Goal: Task Accomplishment & Management: Manage account settings

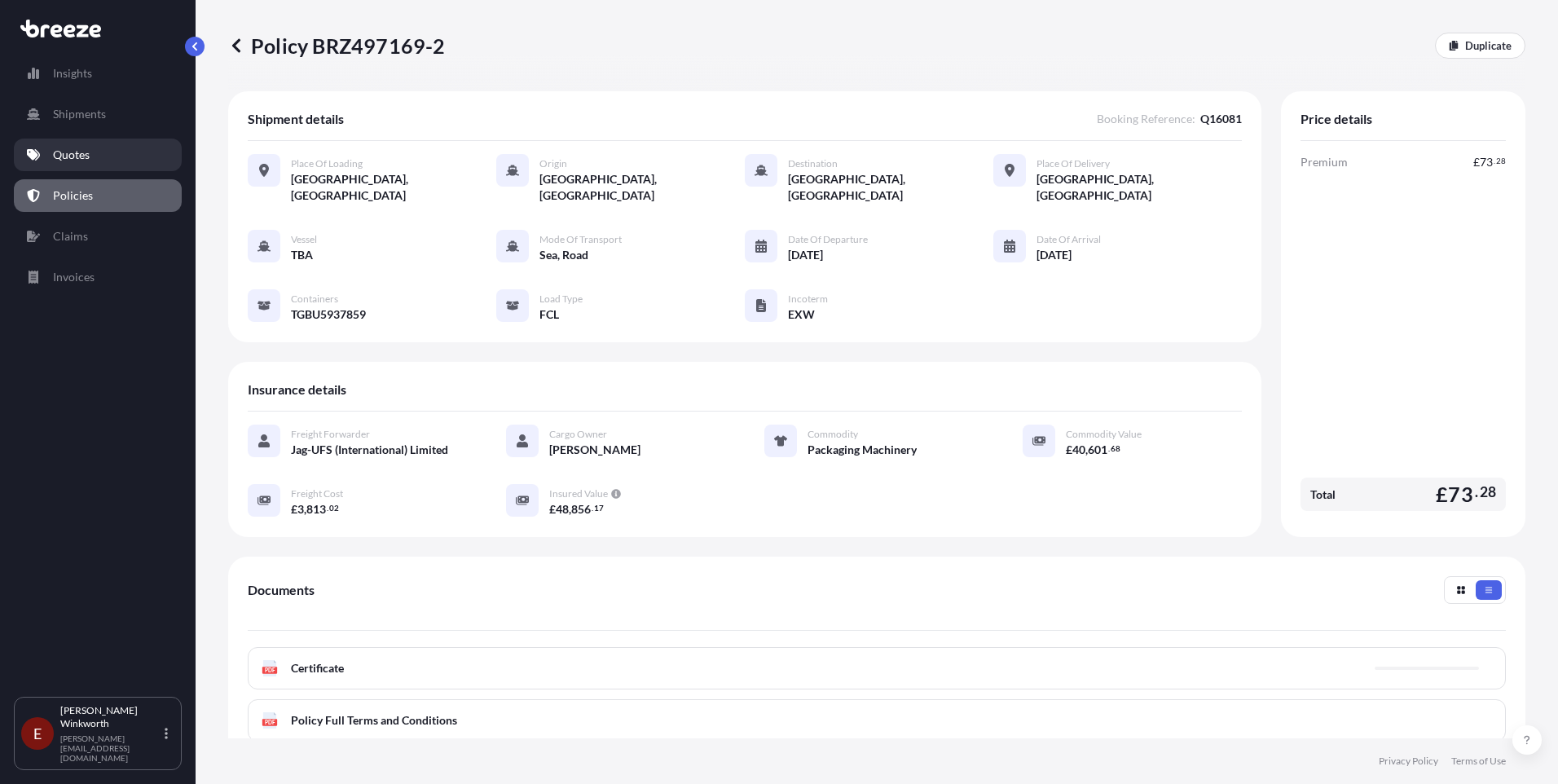
click at [67, 155] on p "Quotes" at bounding box center [72, 154] width 37 height 17
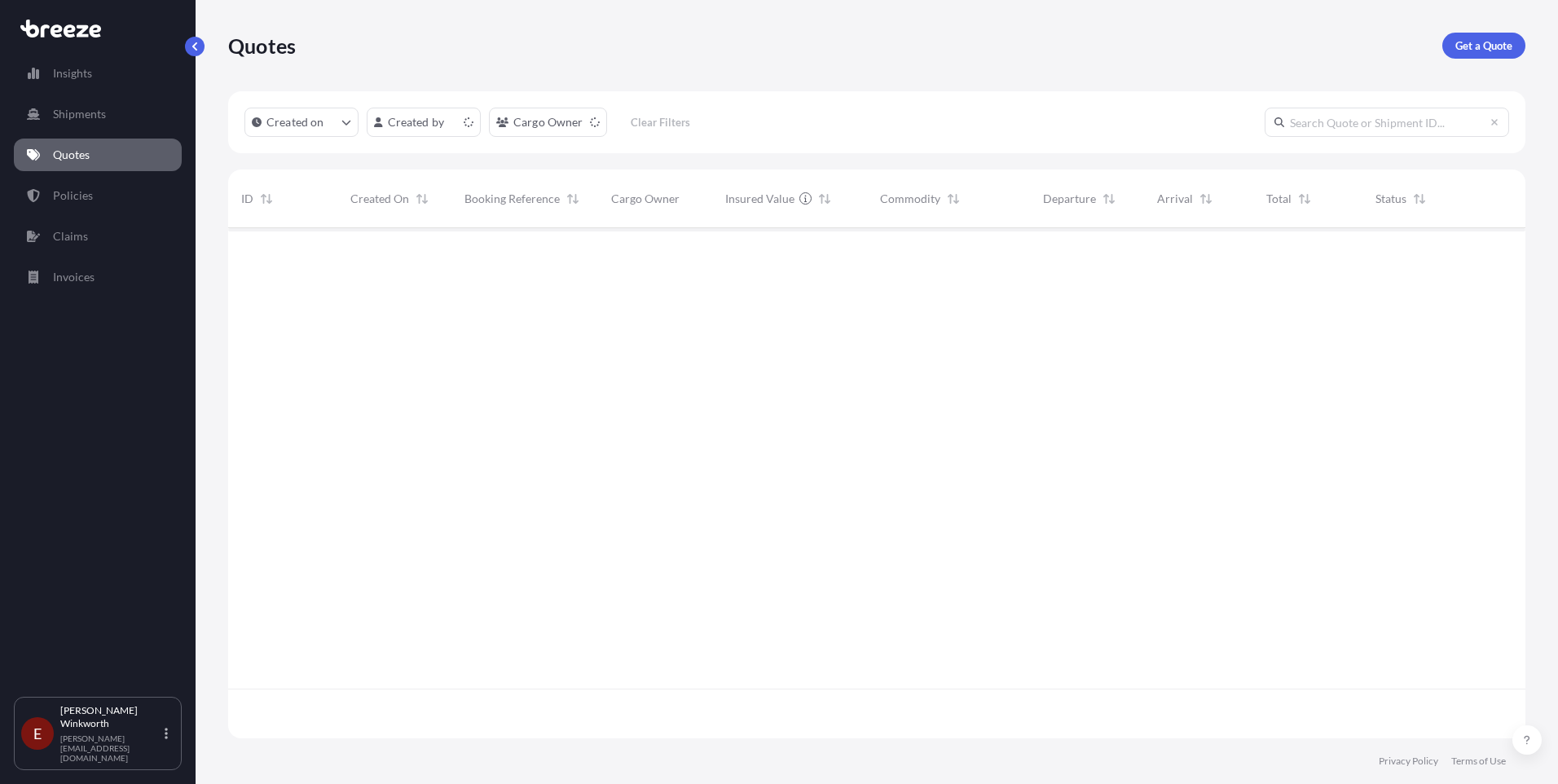
scroll to position [507, 1285]
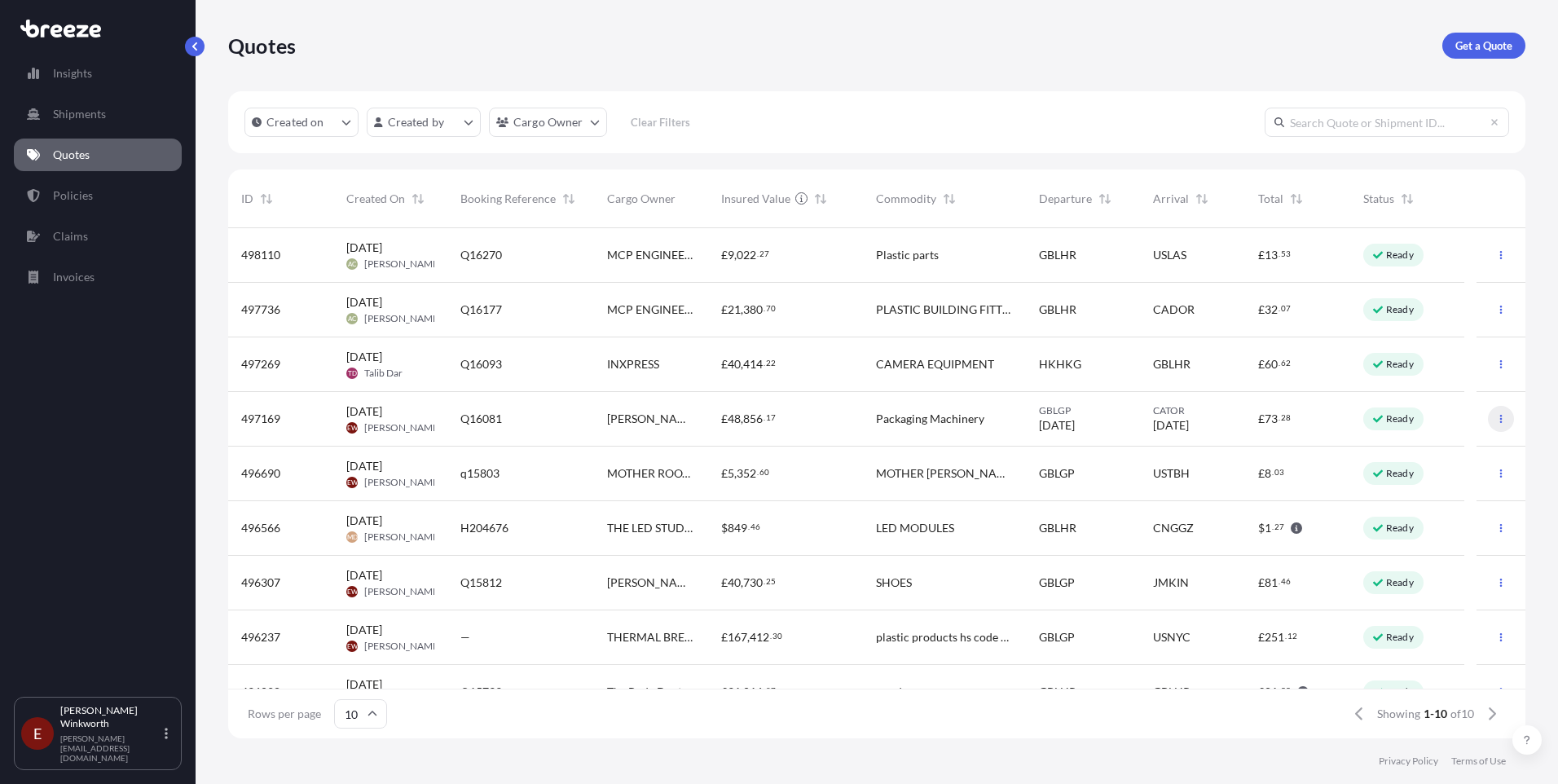
click at [1500, 418] on icon "button" at bounding box center [1501, 419] width 3 height 8
click at [1433, 424] on p "Edit quote" at bounding box center [1410, 422] width 52 height 17
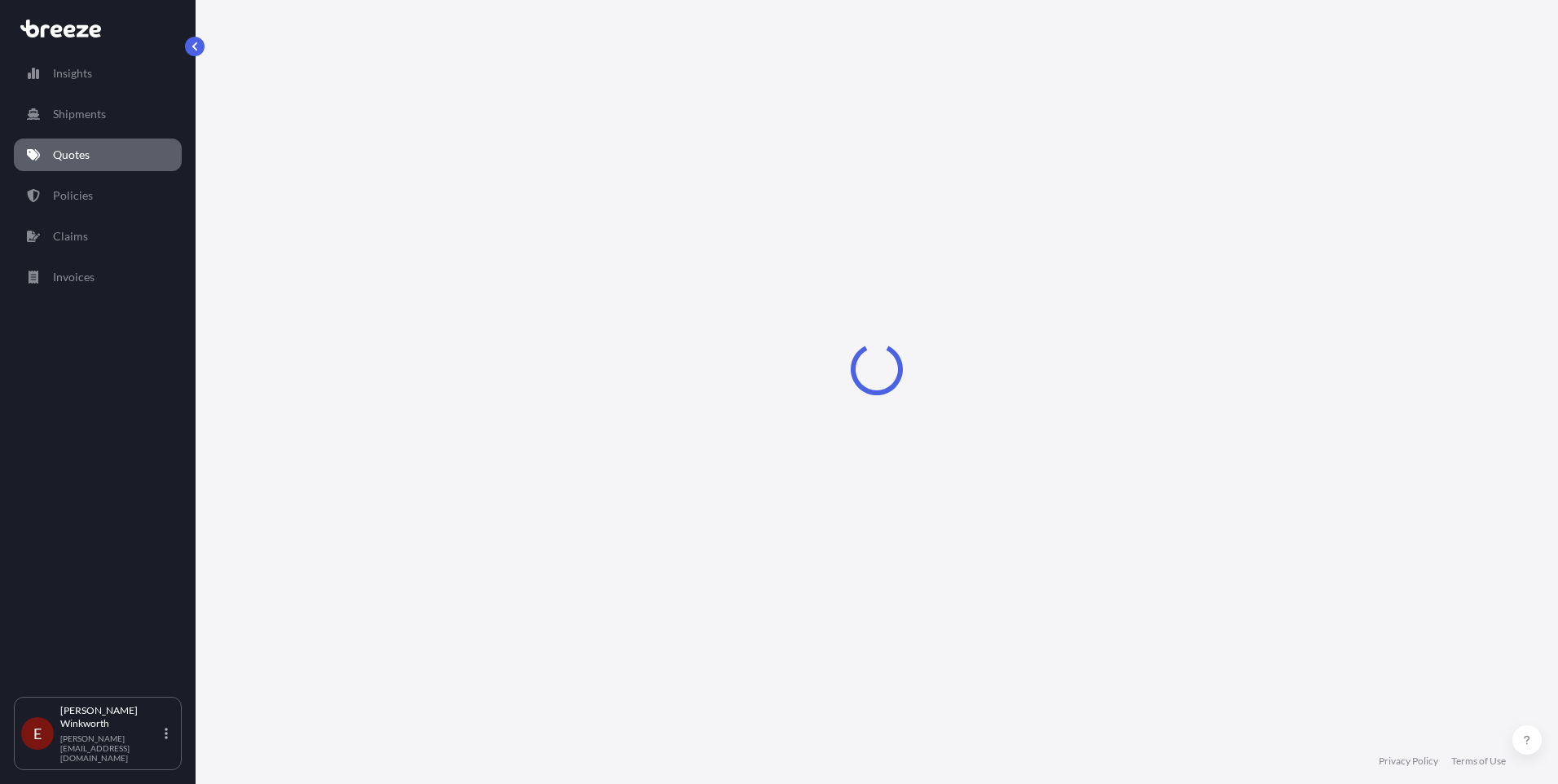
select select "Road"
select select "Sea"
select select "Road"
select select "2"
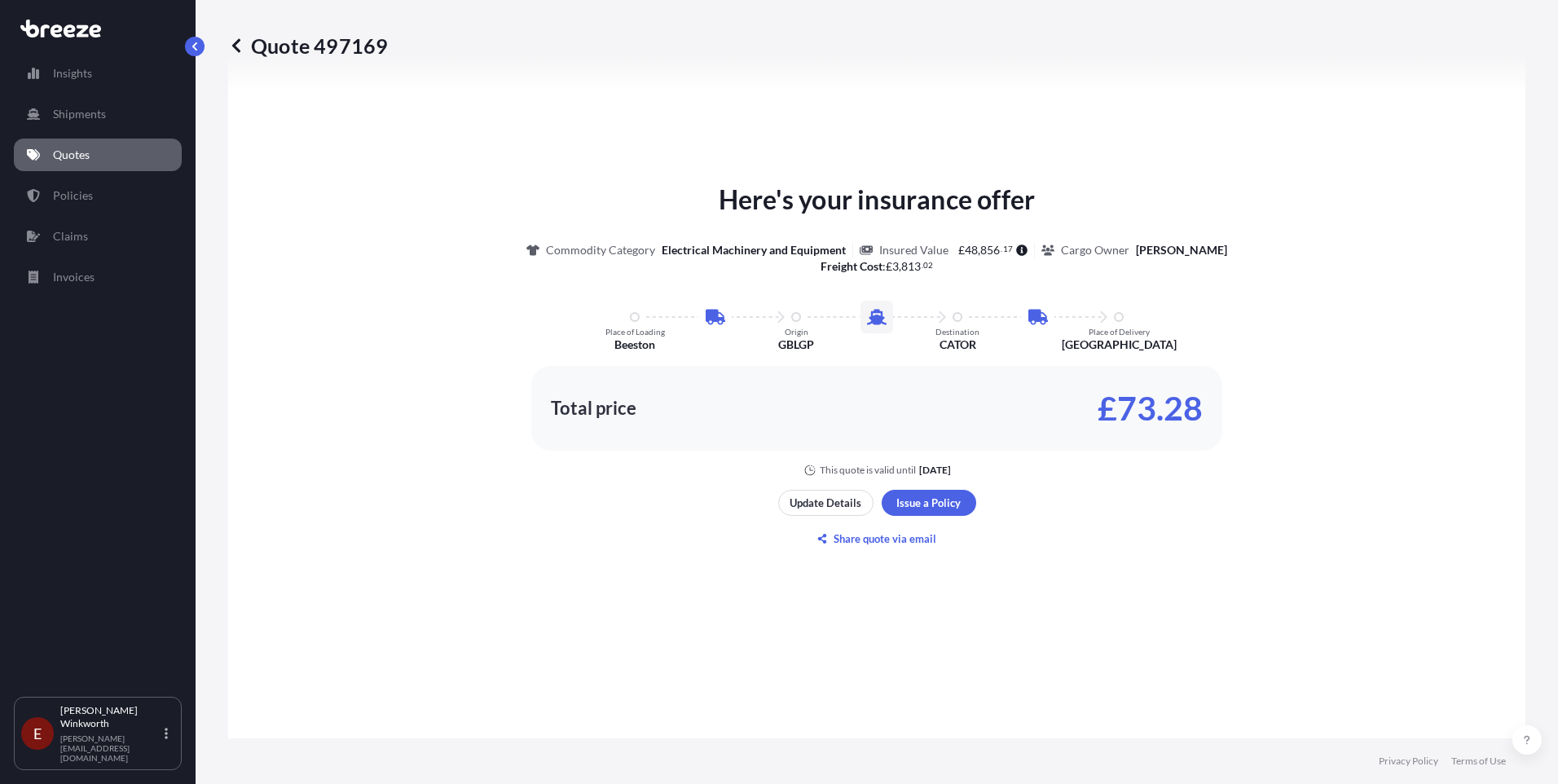
scroll to position [896, 0]
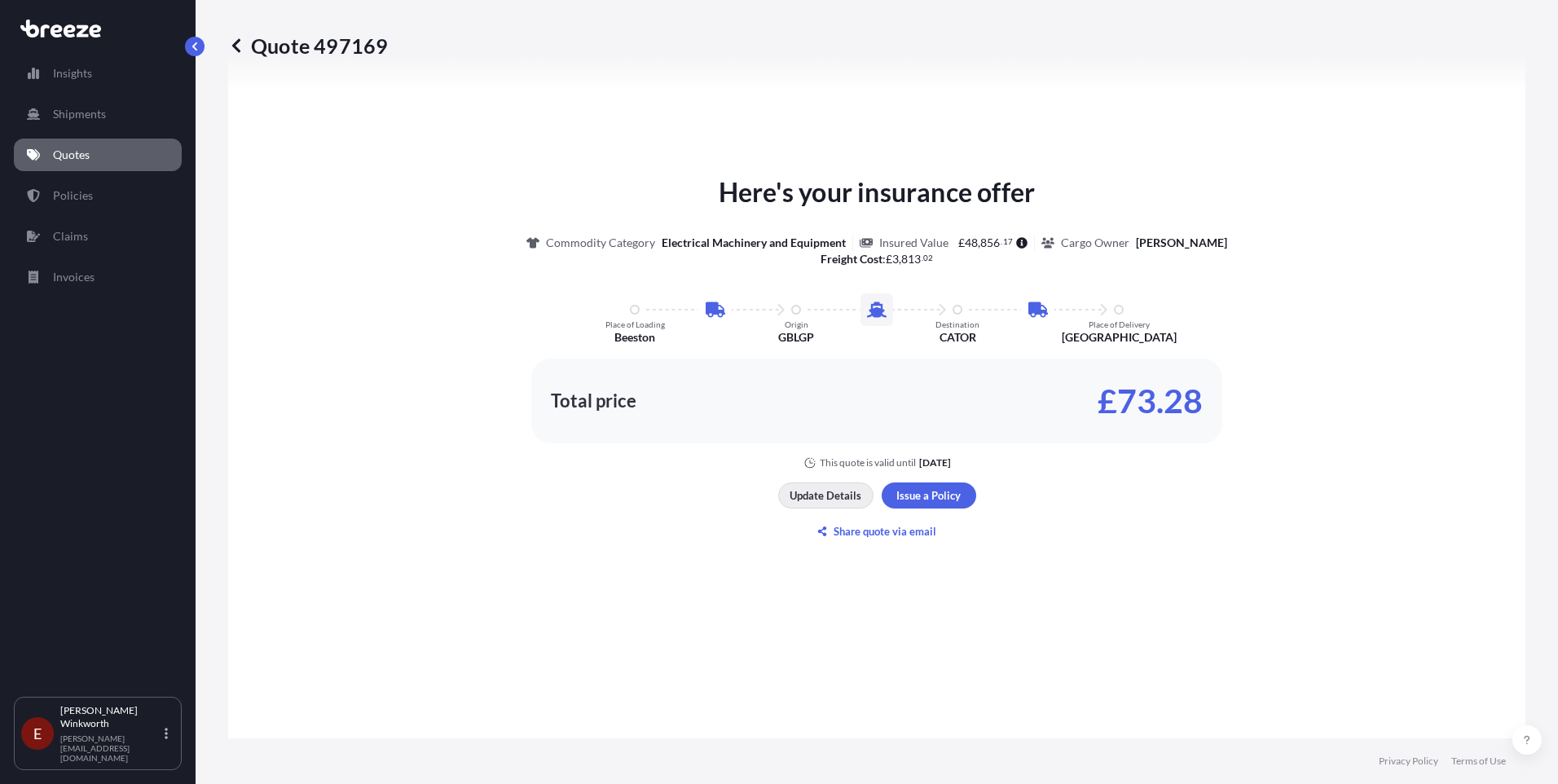
click at [828, 501] on p "Update Details" at bounding box center [825, 495] width 72 height 17
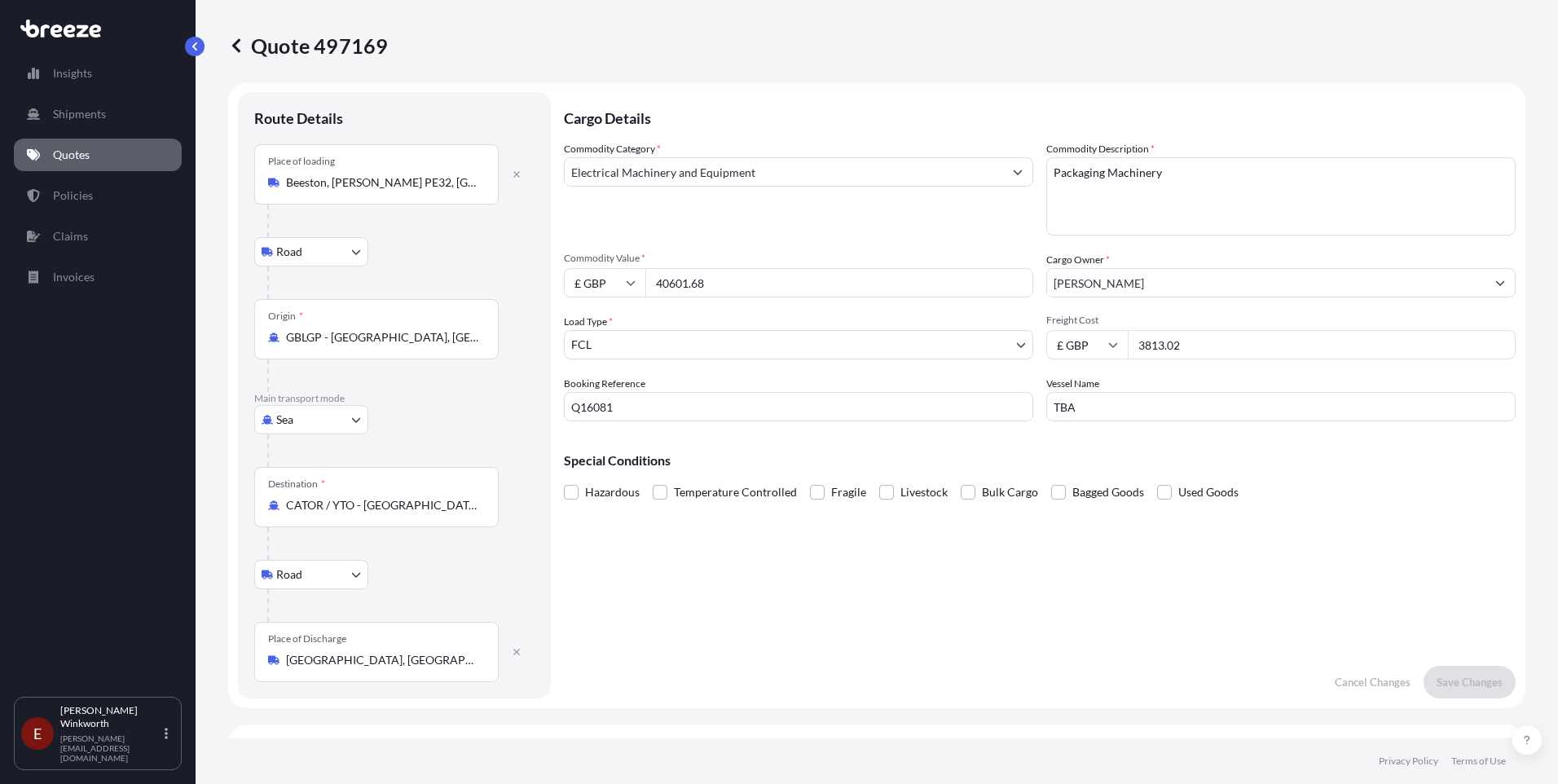
scroll to position [0, 0]
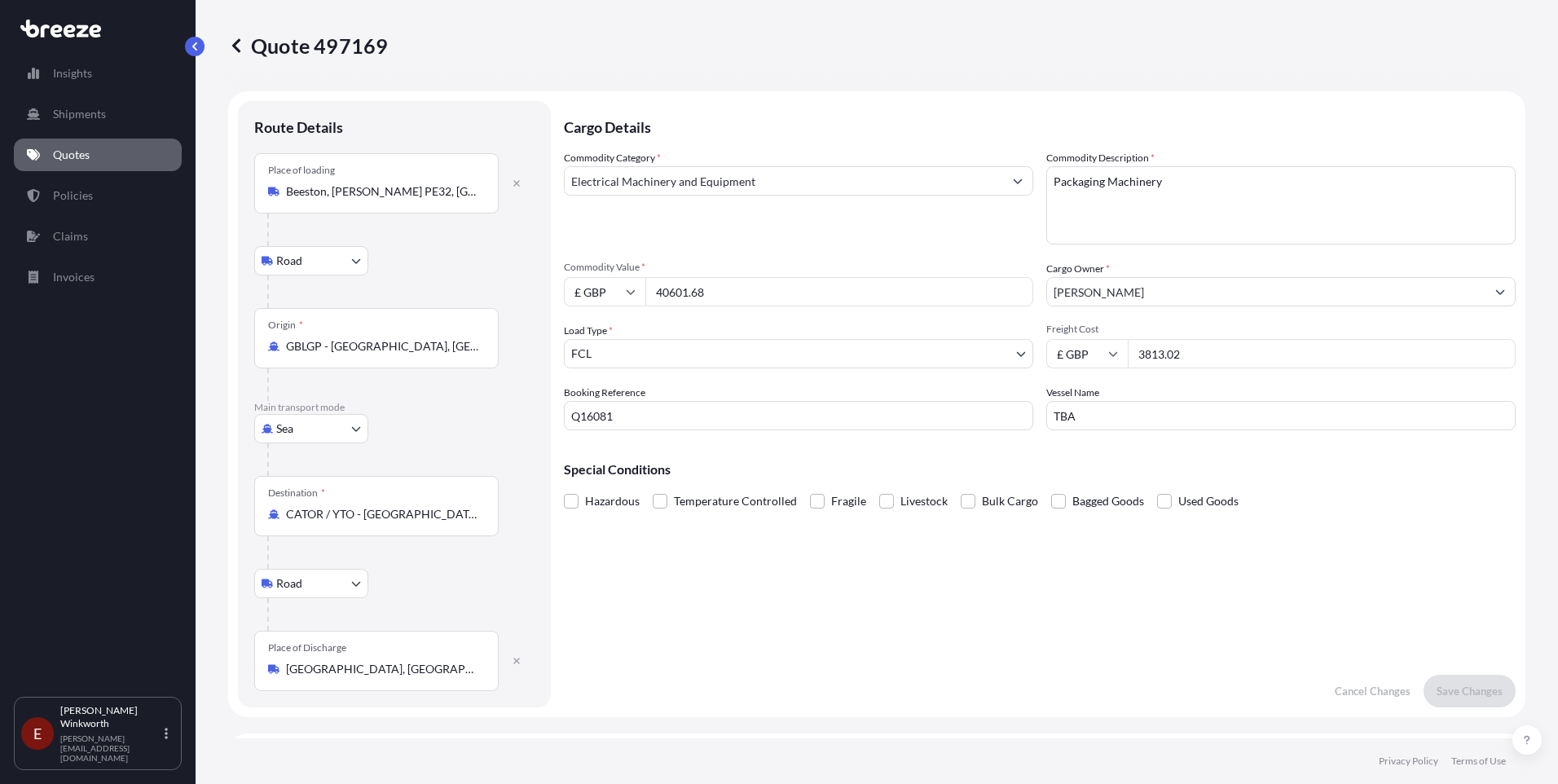
click at [1495, 292] on icon "Show suggestions" at bounding box center [1500, 291] width 10 height 10
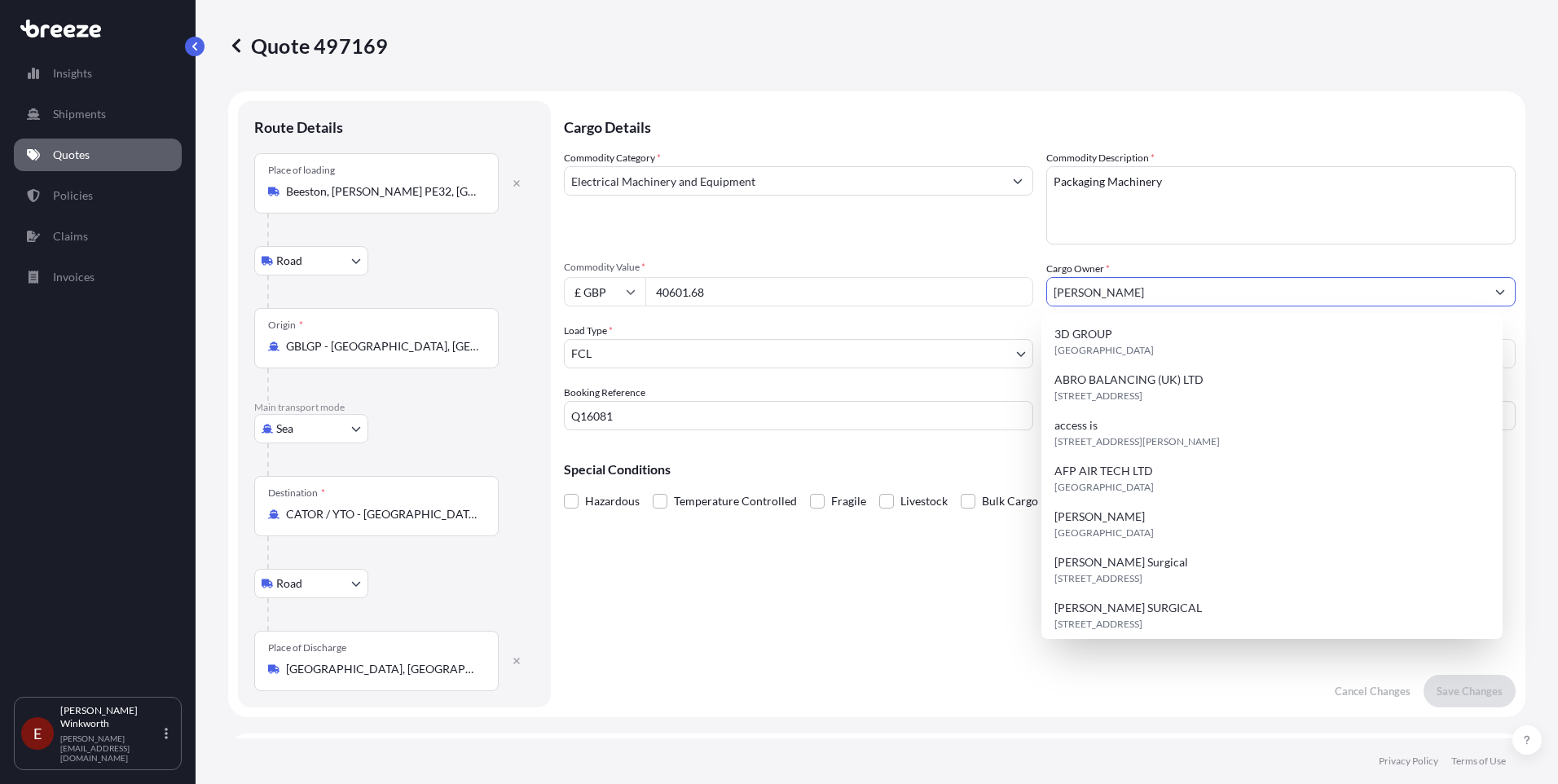
click at [1496, 291] on icon "Show suggestions" at bounding box center [1500, 293] width 9 height 5
click at [1124, 291] on input "[PERSON_NAME]" at bounding box center [1267, 292] width 439 height 30
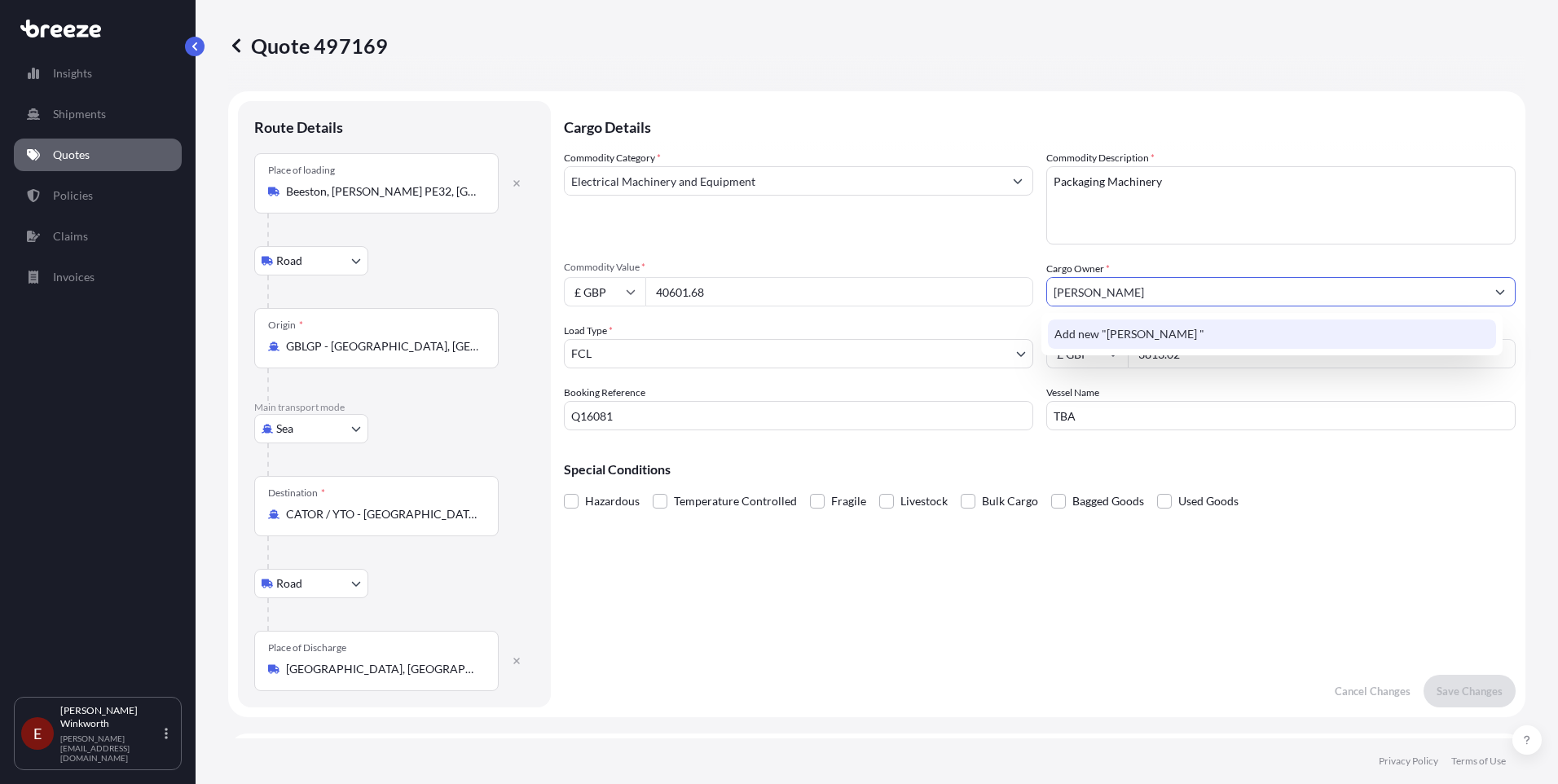
click at [1178, 295] on input "[PERSON_NAME]" at bounding box center [1267, 292] width 439 height 30
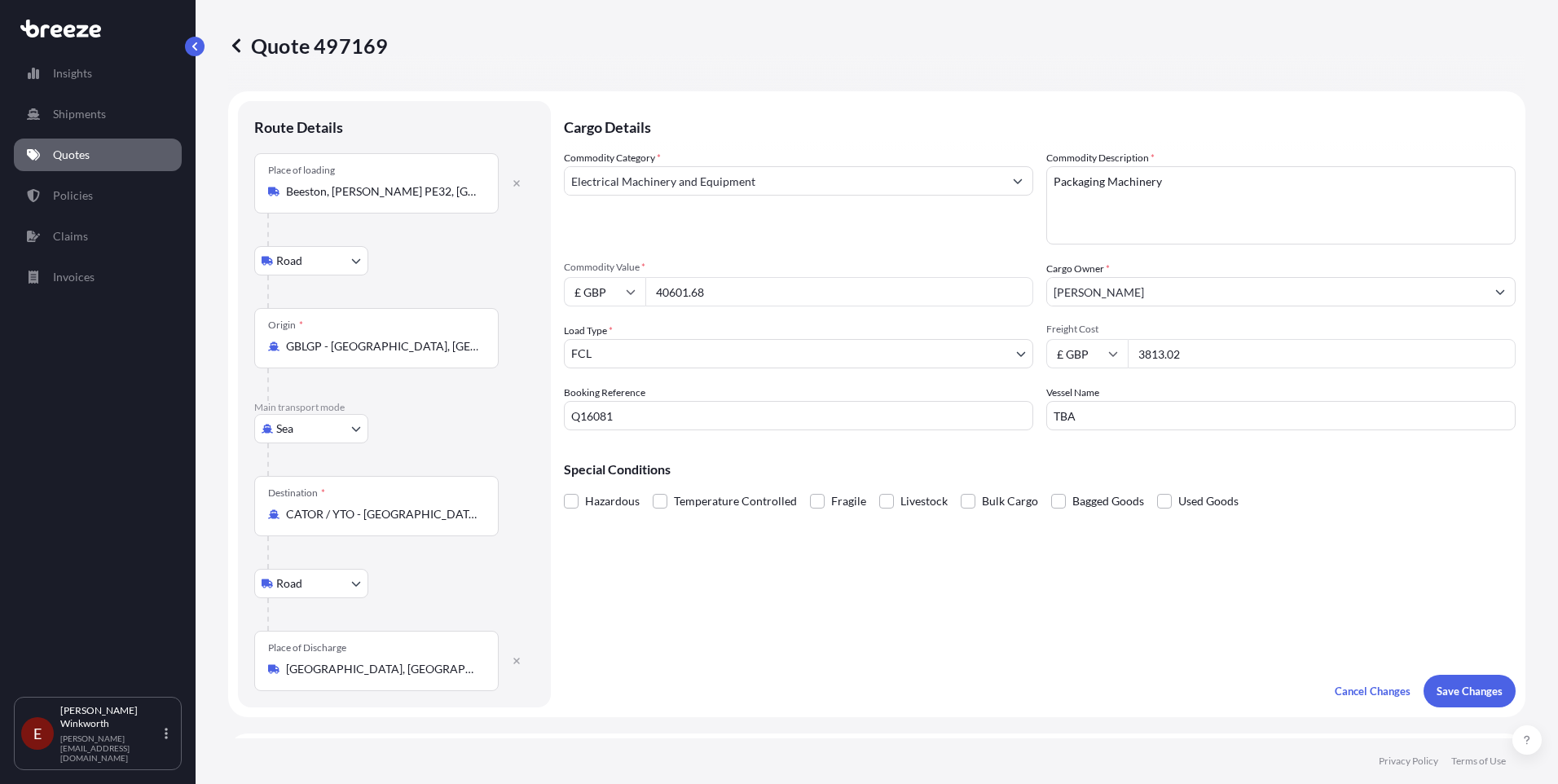
click at [1125, 291] on input "[PERSON_NAME]" at bounding box center [1267, 292] width 439 height 30
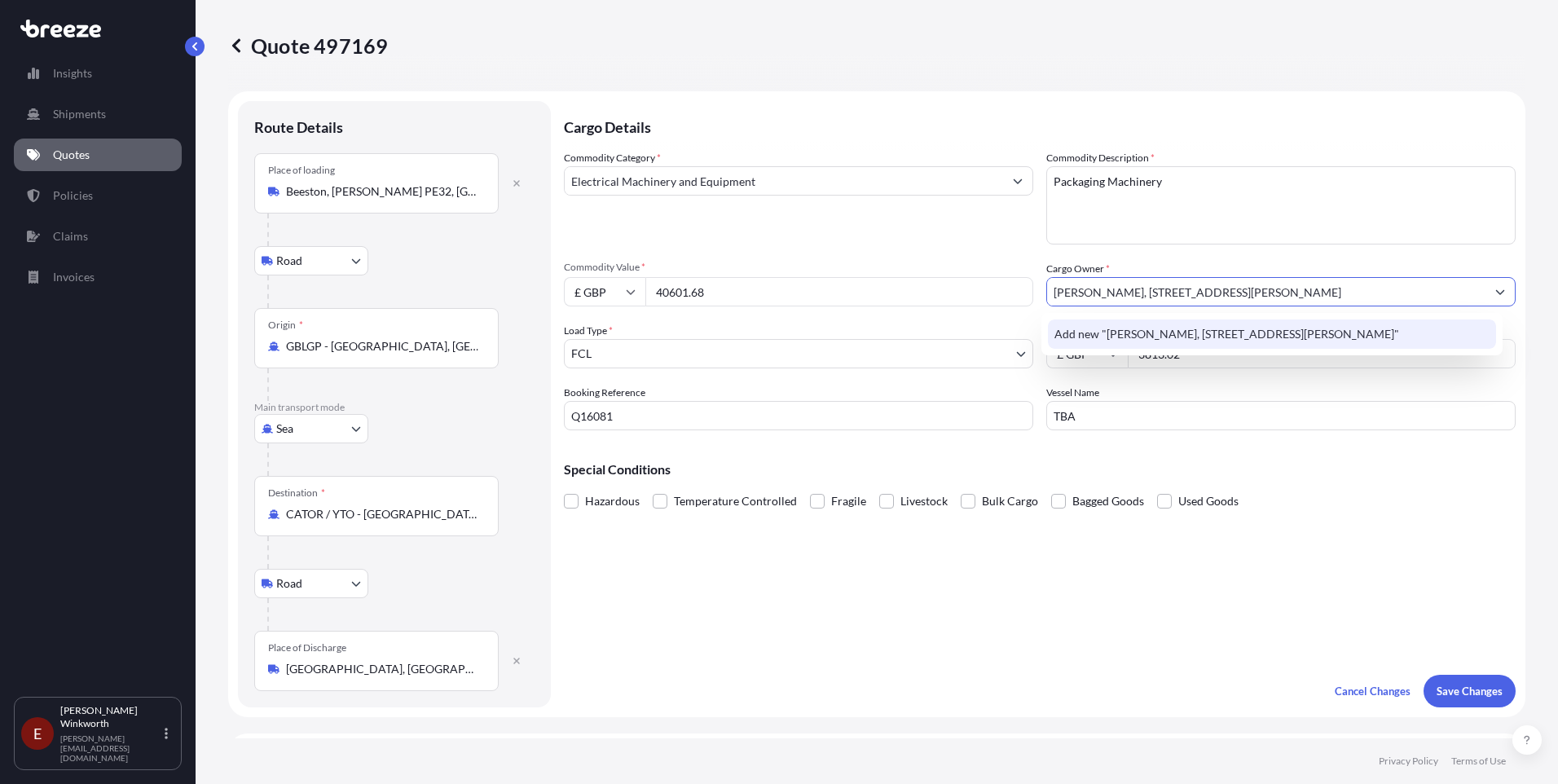
type input "[PERSON_NAME], [STREET_ADDRESS][PERSON_NAME]"
click at [1087, 414] on input "TBA" at bounding box center [1281, 416] width 469 height 30
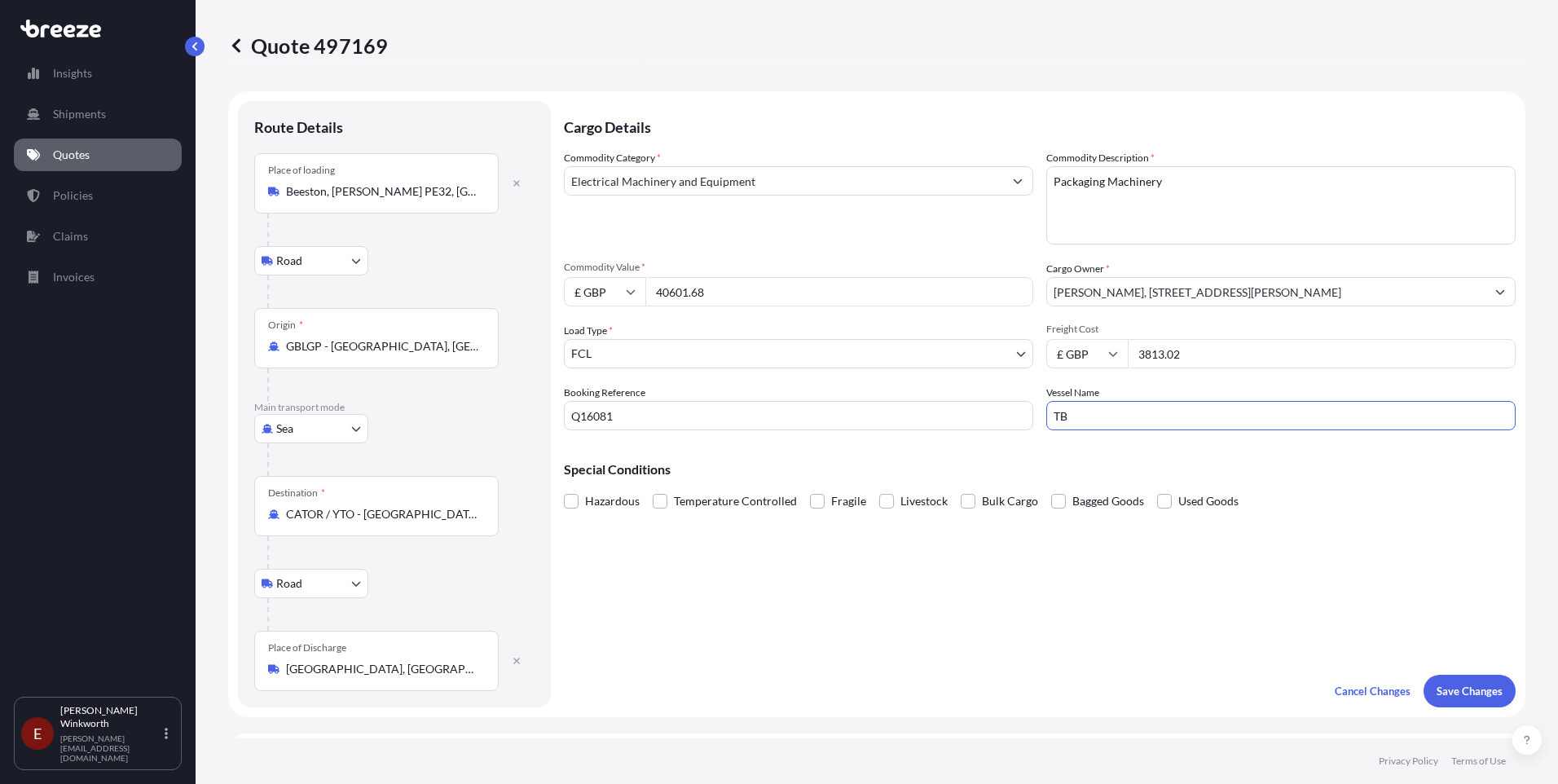
type input "T"
click at [1105, 420] on input "PUERTO LINON EXPRESS" at bounding box center [1281, 416] width 469 height 30
type input "PUERTO [PERSON_NAME] EXPRESS"
click at [1468, 688] on p "Save Changes" at bounding box center [1470, 691] width 66 height 17
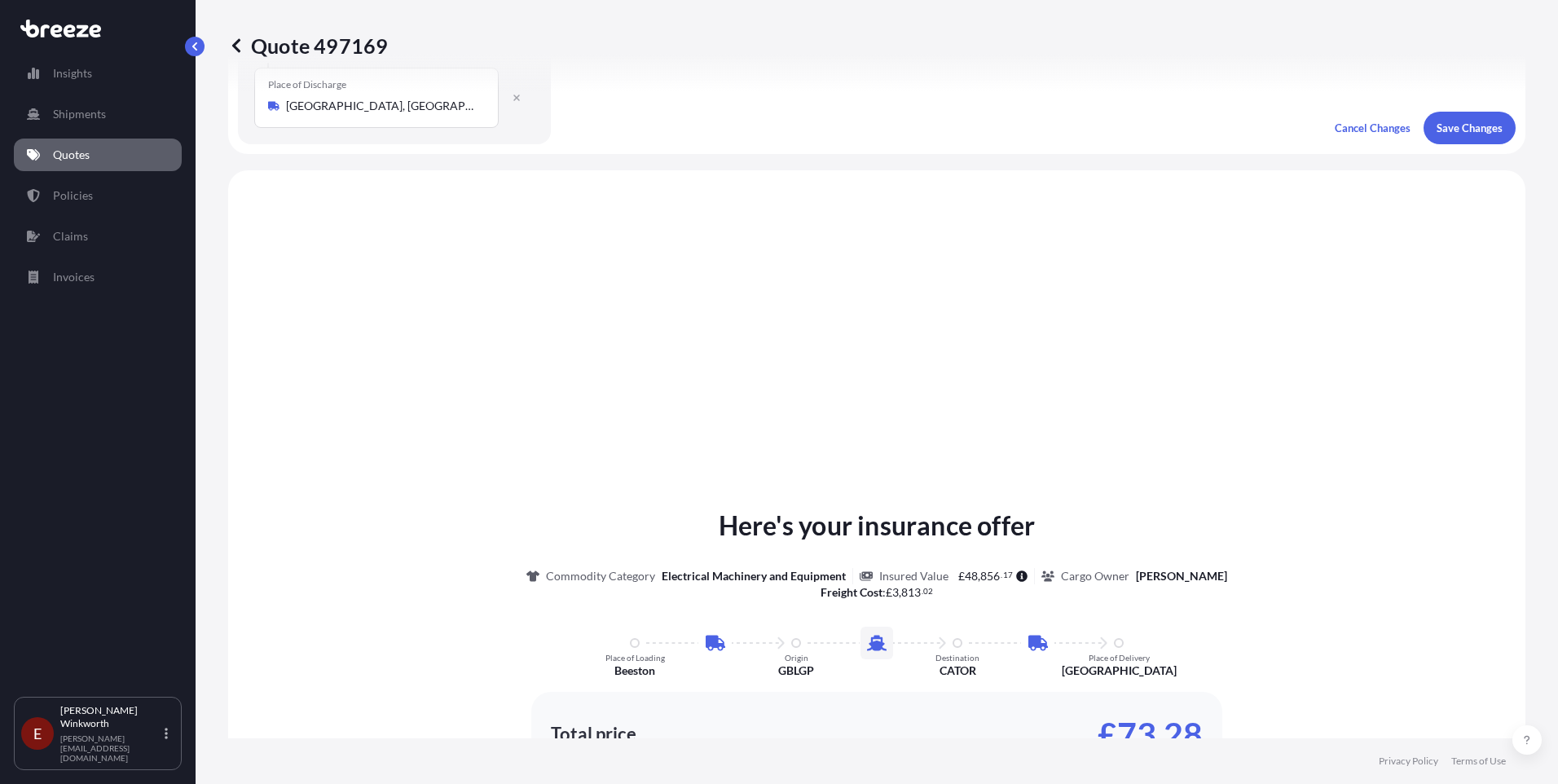
scroll to position [651, 0]
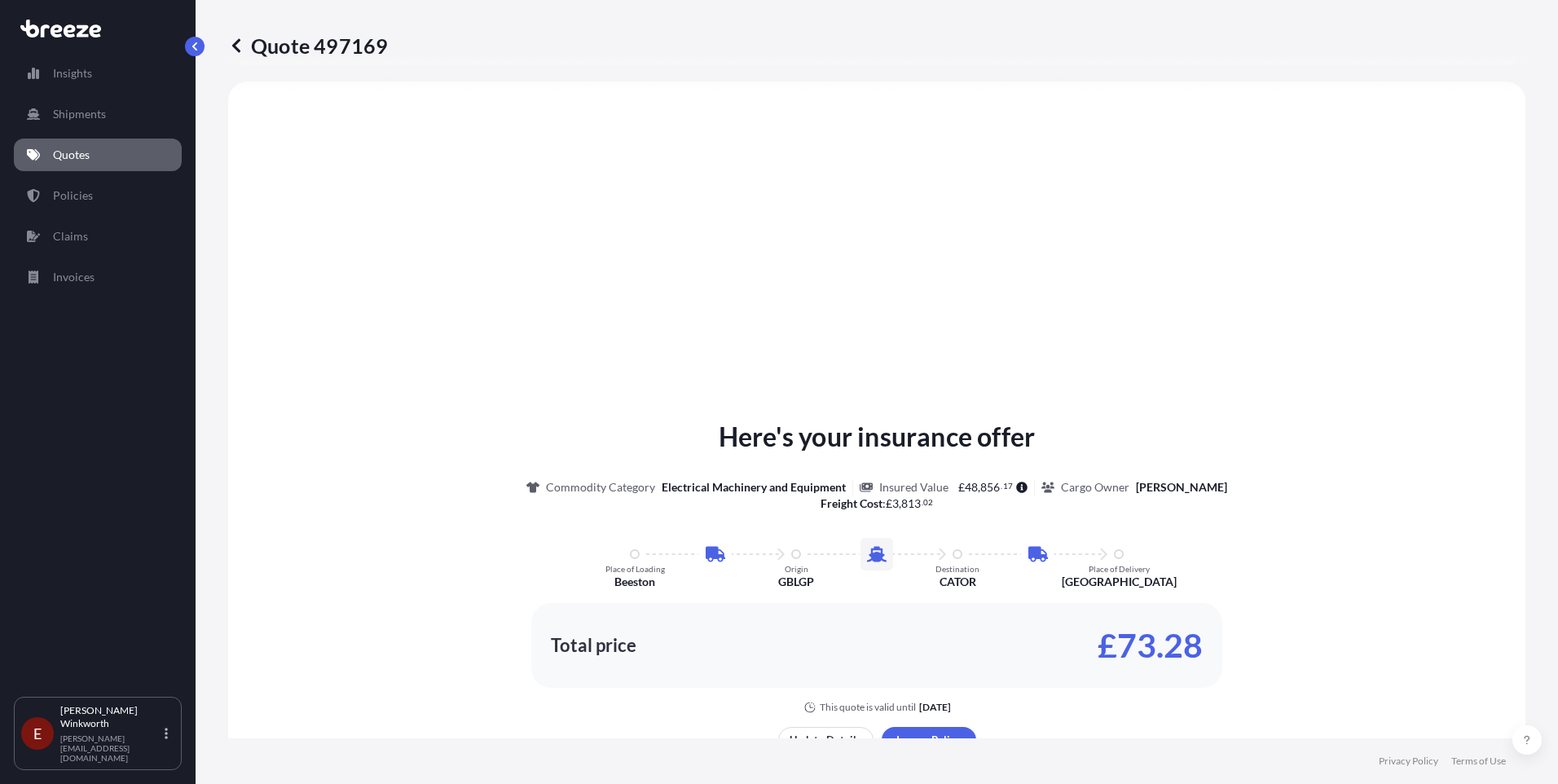
select select "Road"
select select "Sea"
select select "Road"
select select "2"
drag, startPoint x: 1219, startPoint y: 399, endPoint x: 1208, endPoint y: 387, distance: 16.3
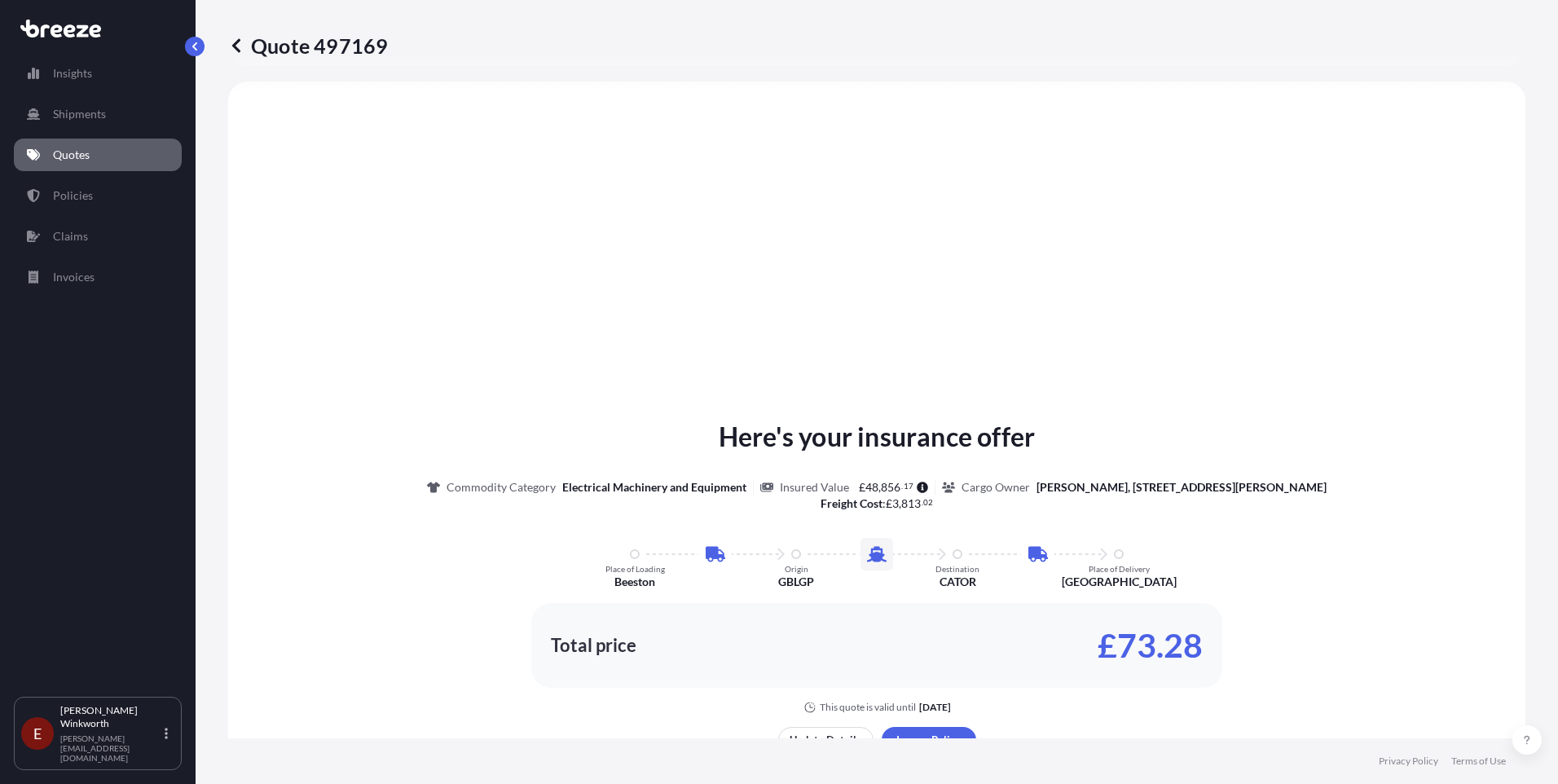
click at [1208, 391] on div "Here's your insurance offer Commodity Category Electrical Machinery and Equipme…" at bounding box center [877, 603] width 1252 height 998
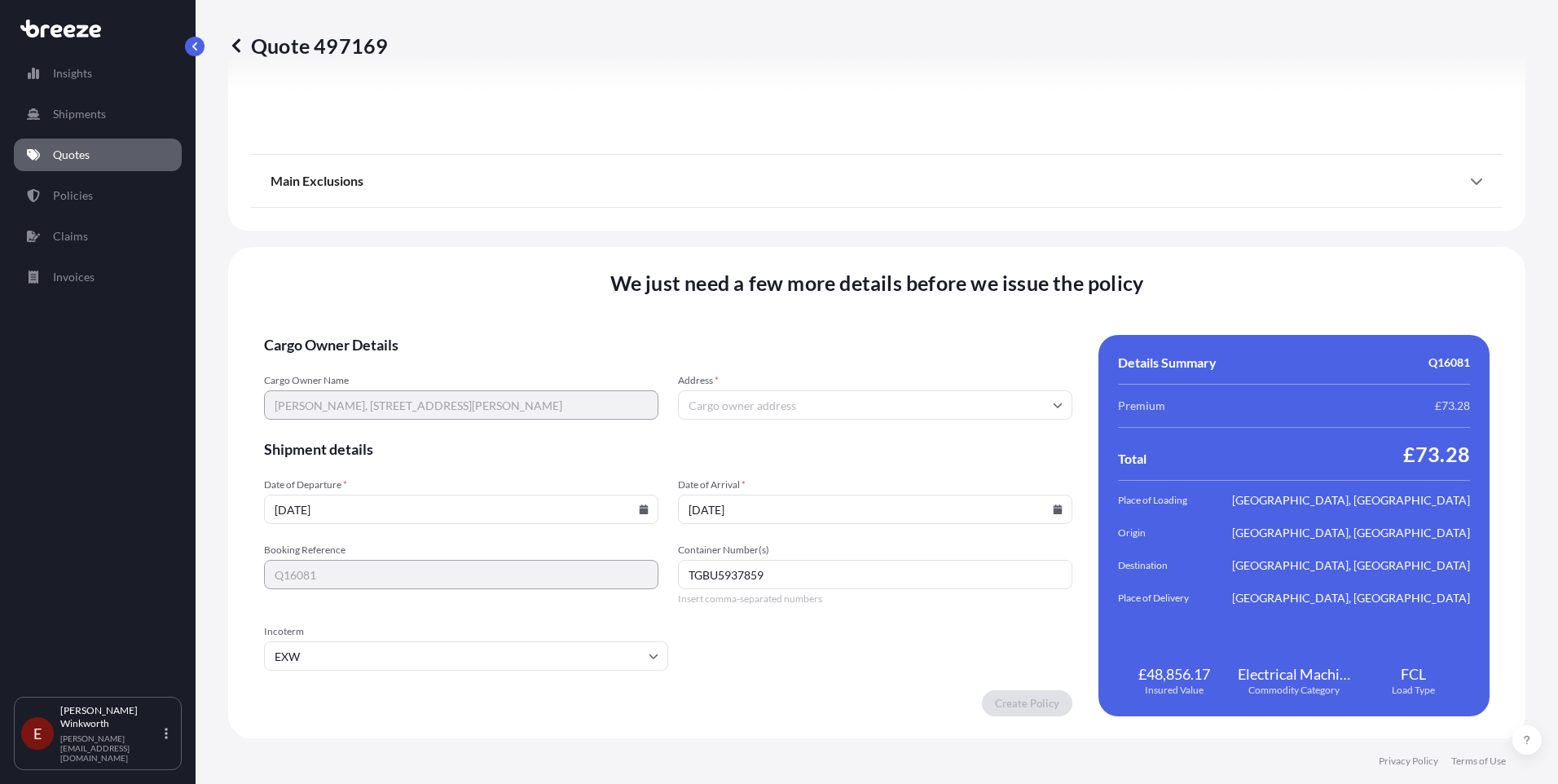
scroll to position [2125, 0]
click at [726, 402] on input "Address *" at bounding box center [875, 405] width 394 height 30
click at [711, 390] on div "Address *" at bounding box center [875, 396] width 394 height 45
paste input "[STREET_ADDRESS]"
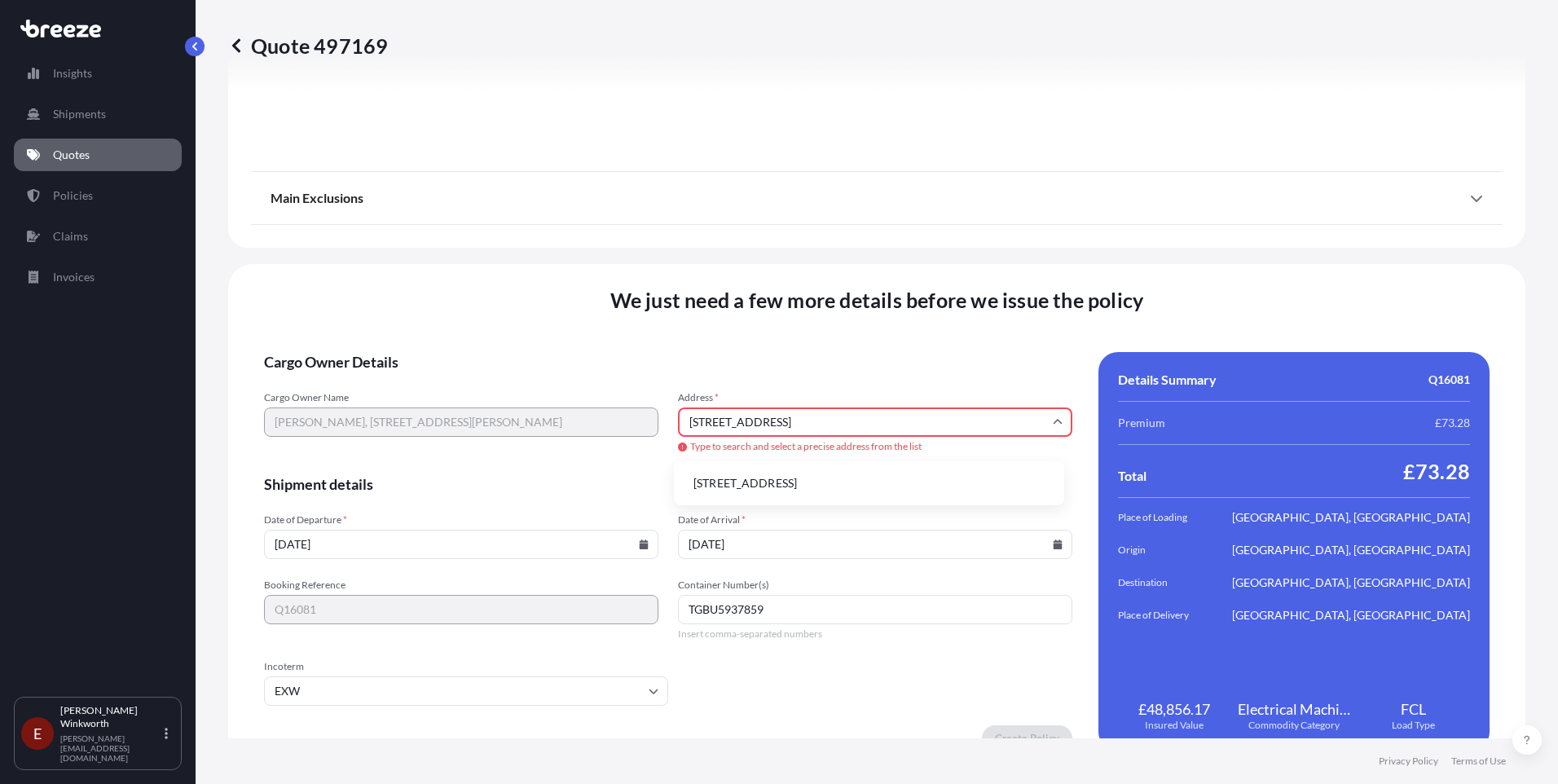
click at [823, 481] on li "[STREET_ADDRESS]" at bounding box center [869, 483] width 378 height 31
type input "[STREET_ADDRESS][PERSON_NAME]"
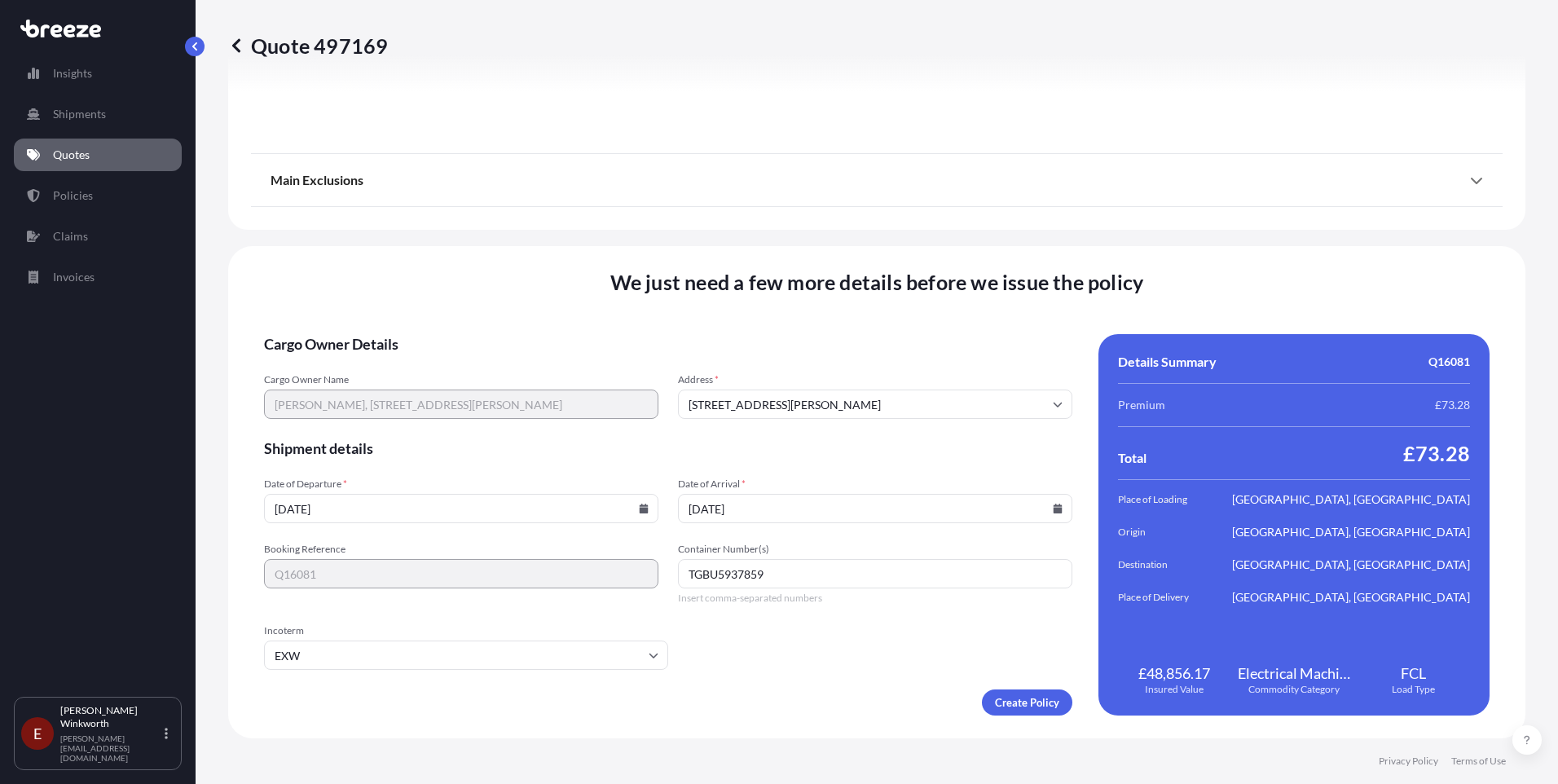
click at [241, 44] on icon at bounding box center [236, 45] width 17 height 17
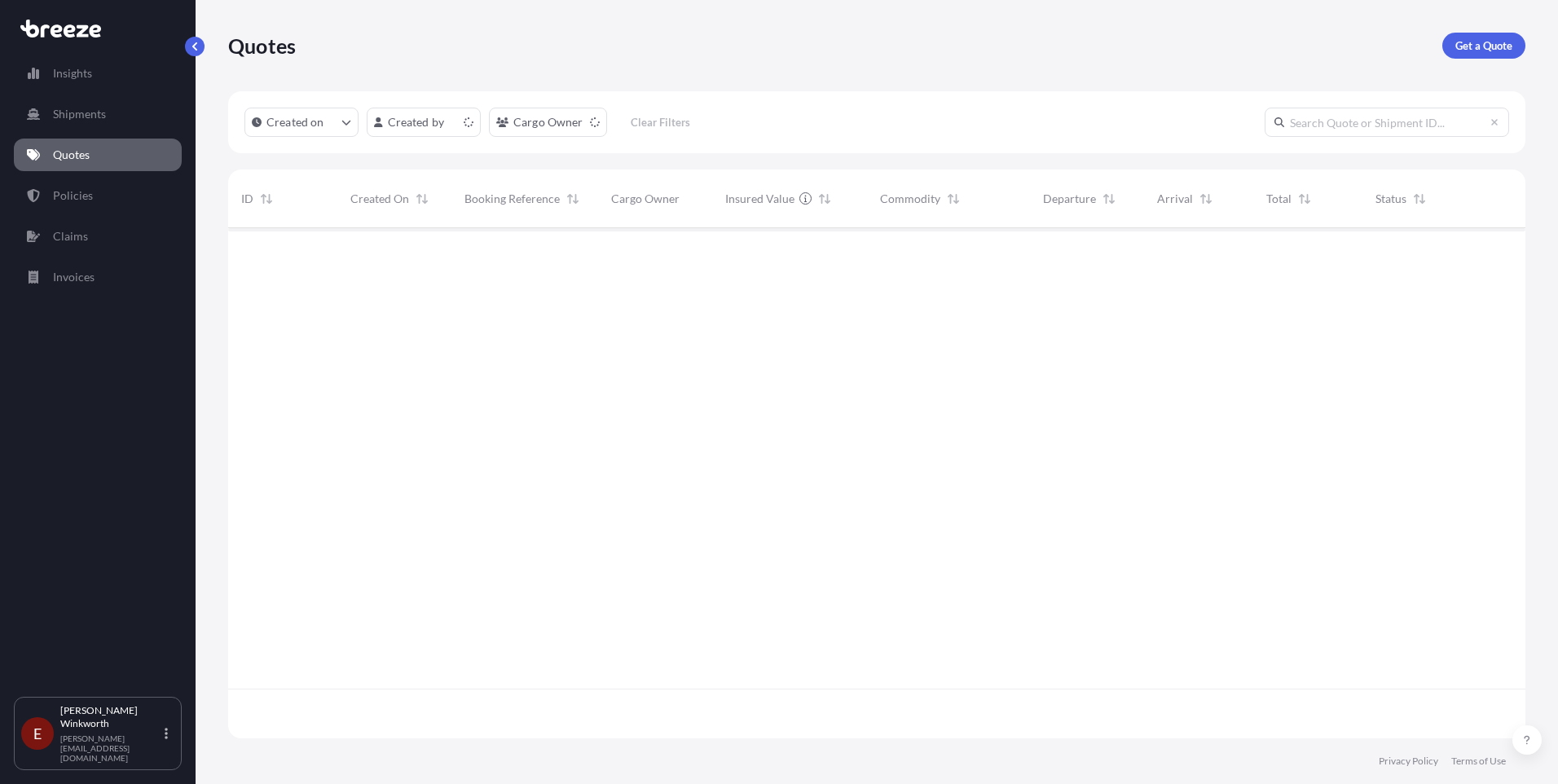
scroll to position [507, 1285]
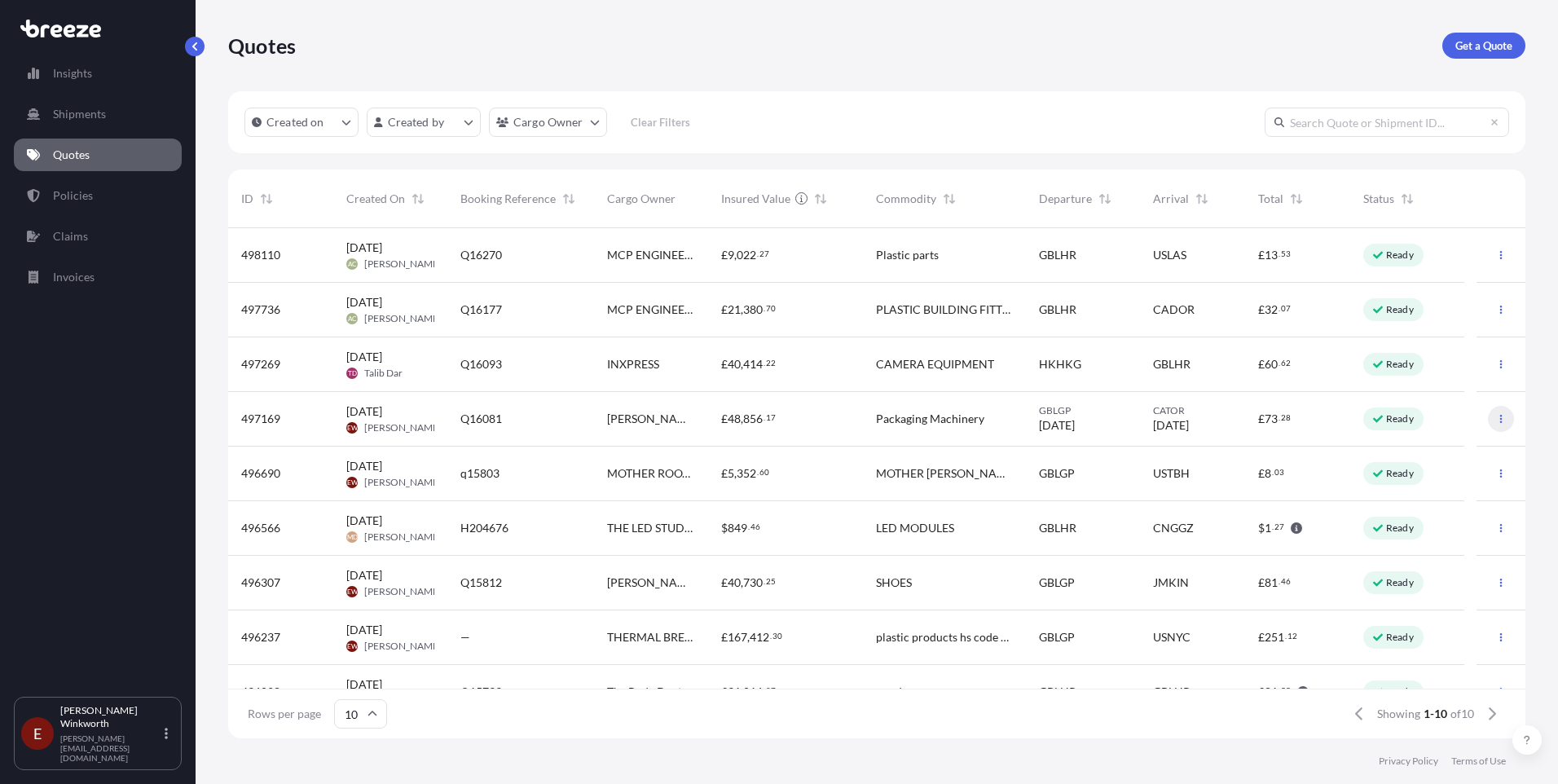
click at [1500, 421] on icon "button" at bounding box center [1501, 419] width 3 height 8
click at [1413, 425] on p "Edit quote" at bounding box center [1410, 422] width 52 height 17
select select "Road"
select select "Sea"
select select "Road"
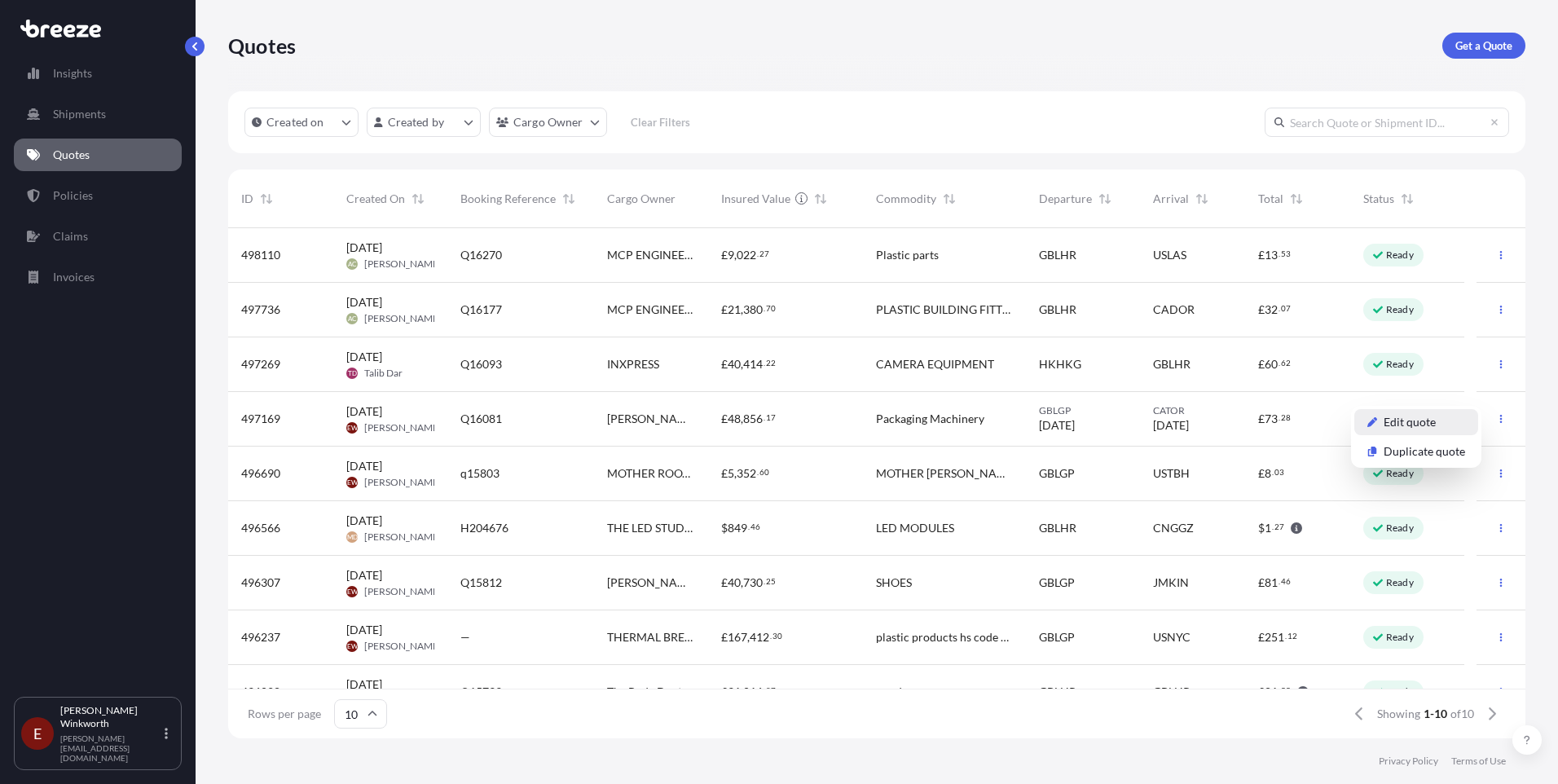
select select "2"
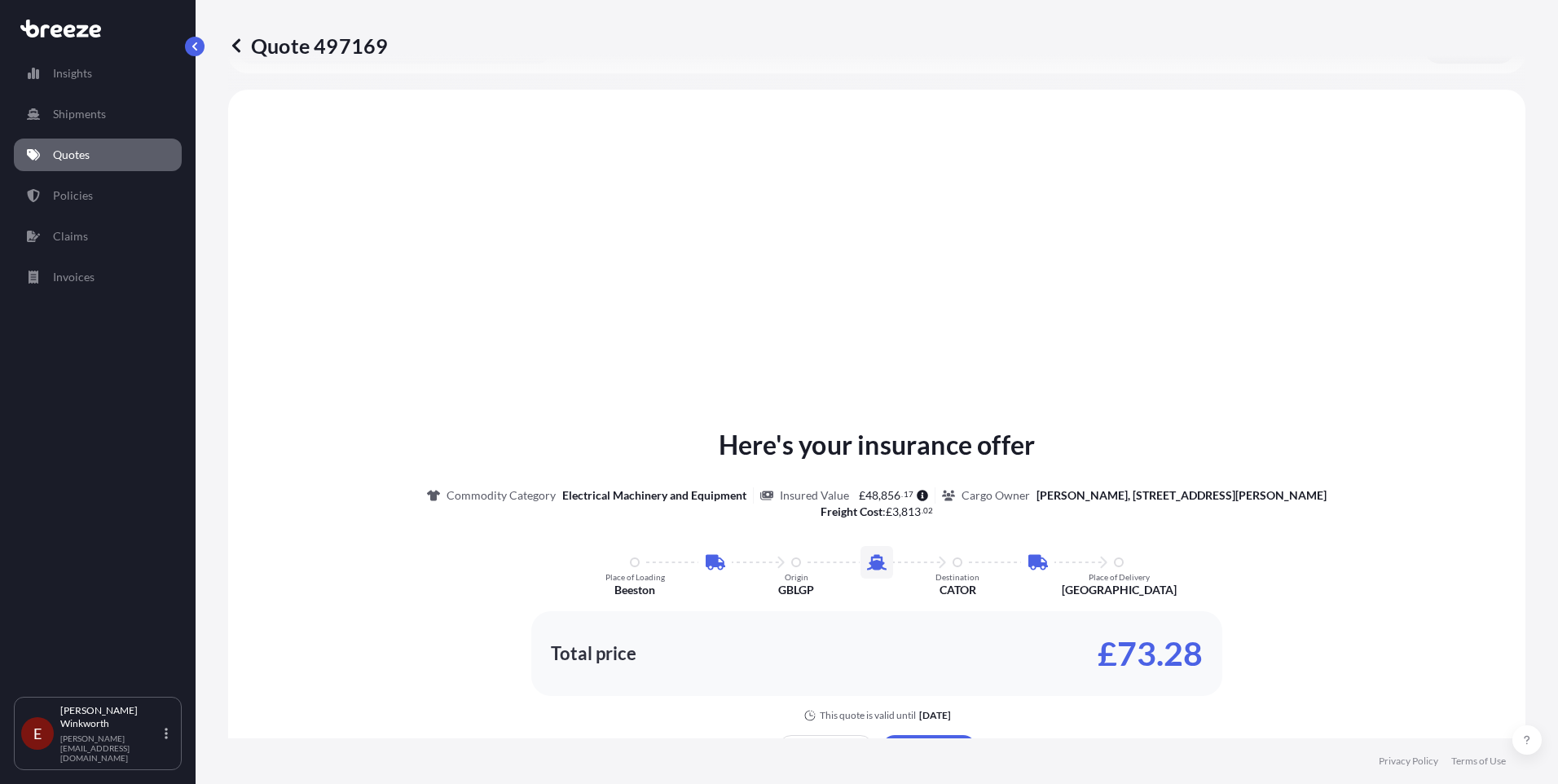
scroll to position [651, 0]
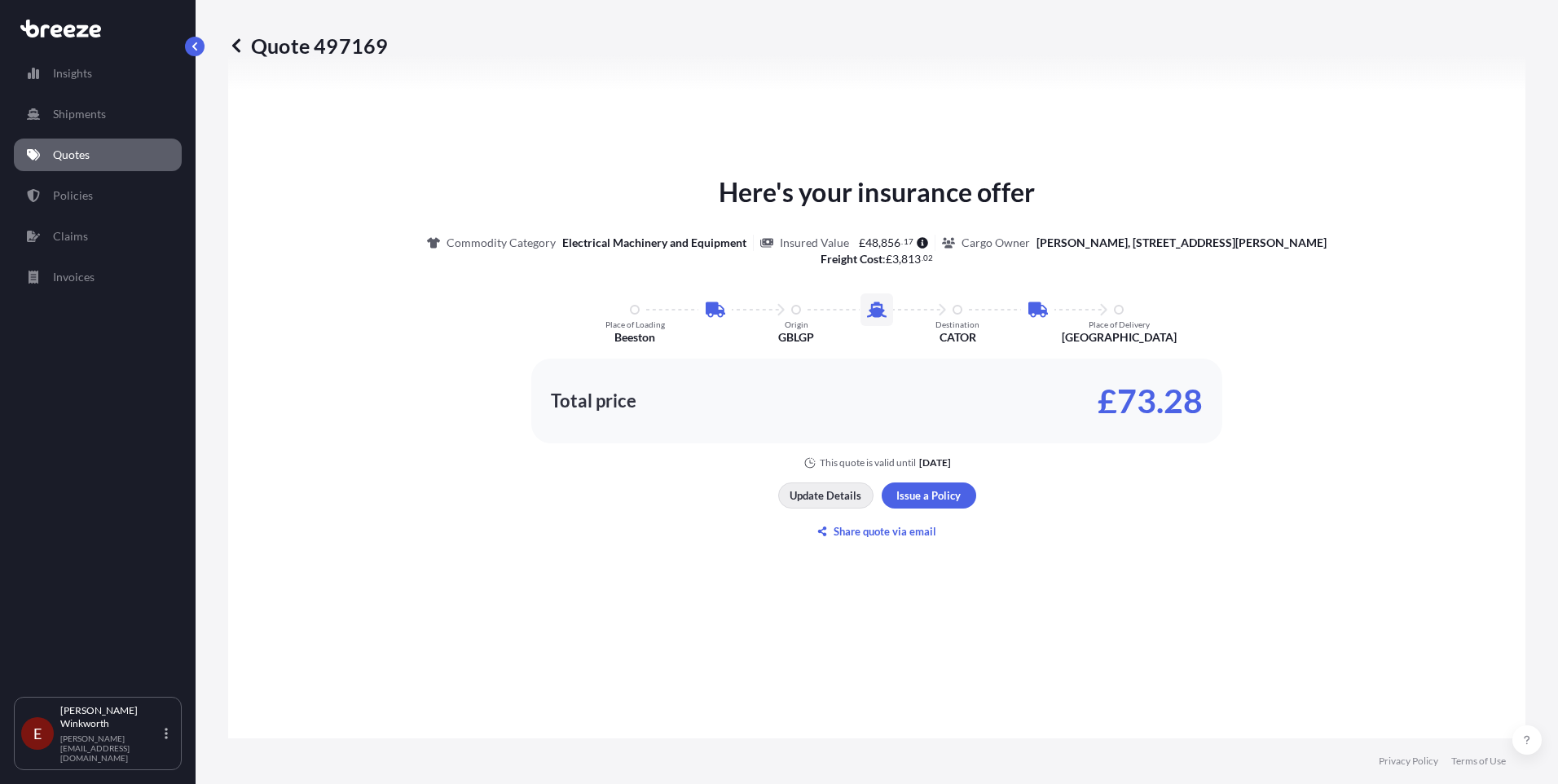
click at [813, 500] on p "Update Details" at bounding box center [825, 495] width 72 height 17
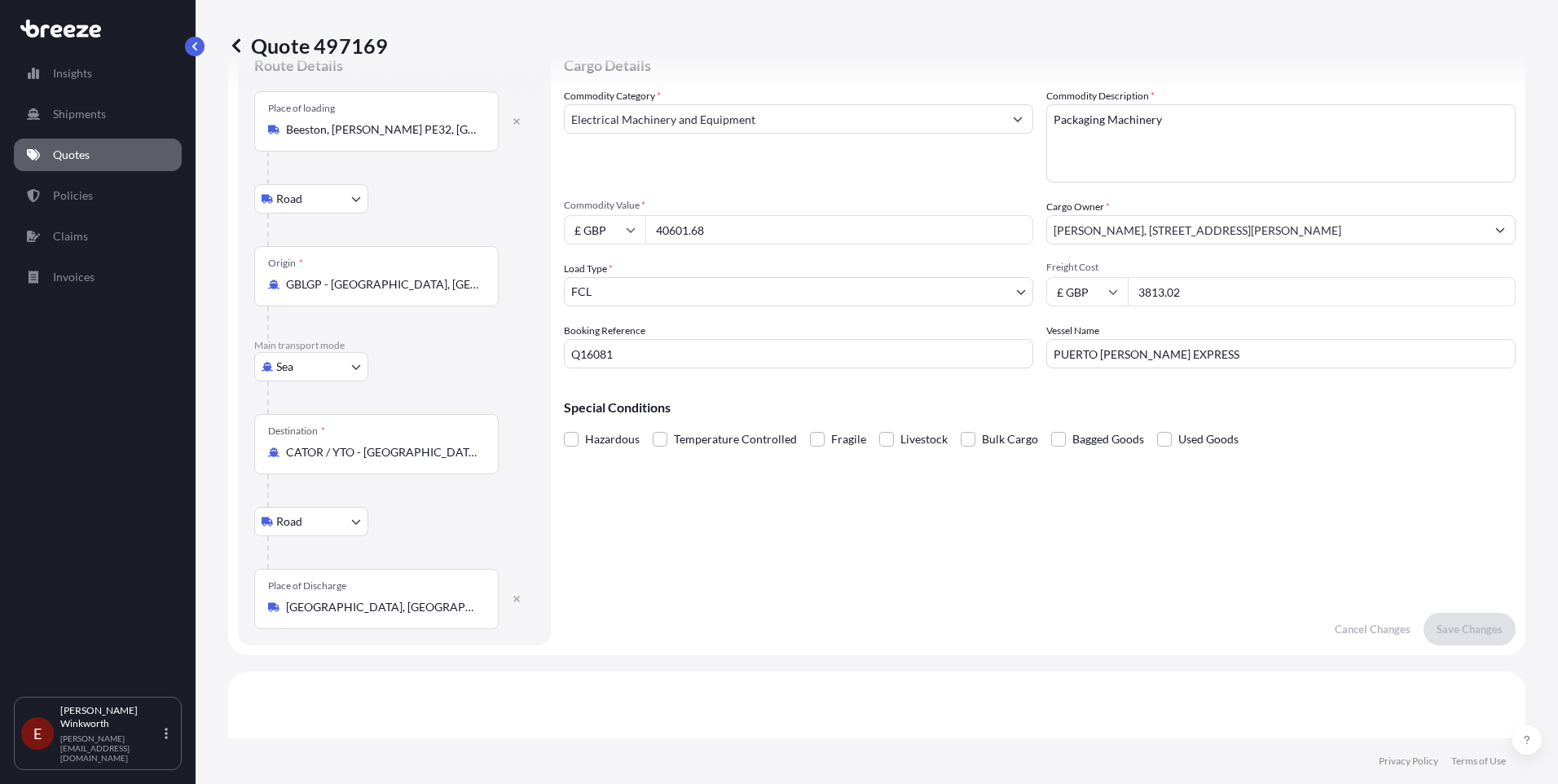
scroll to position [26, 0]
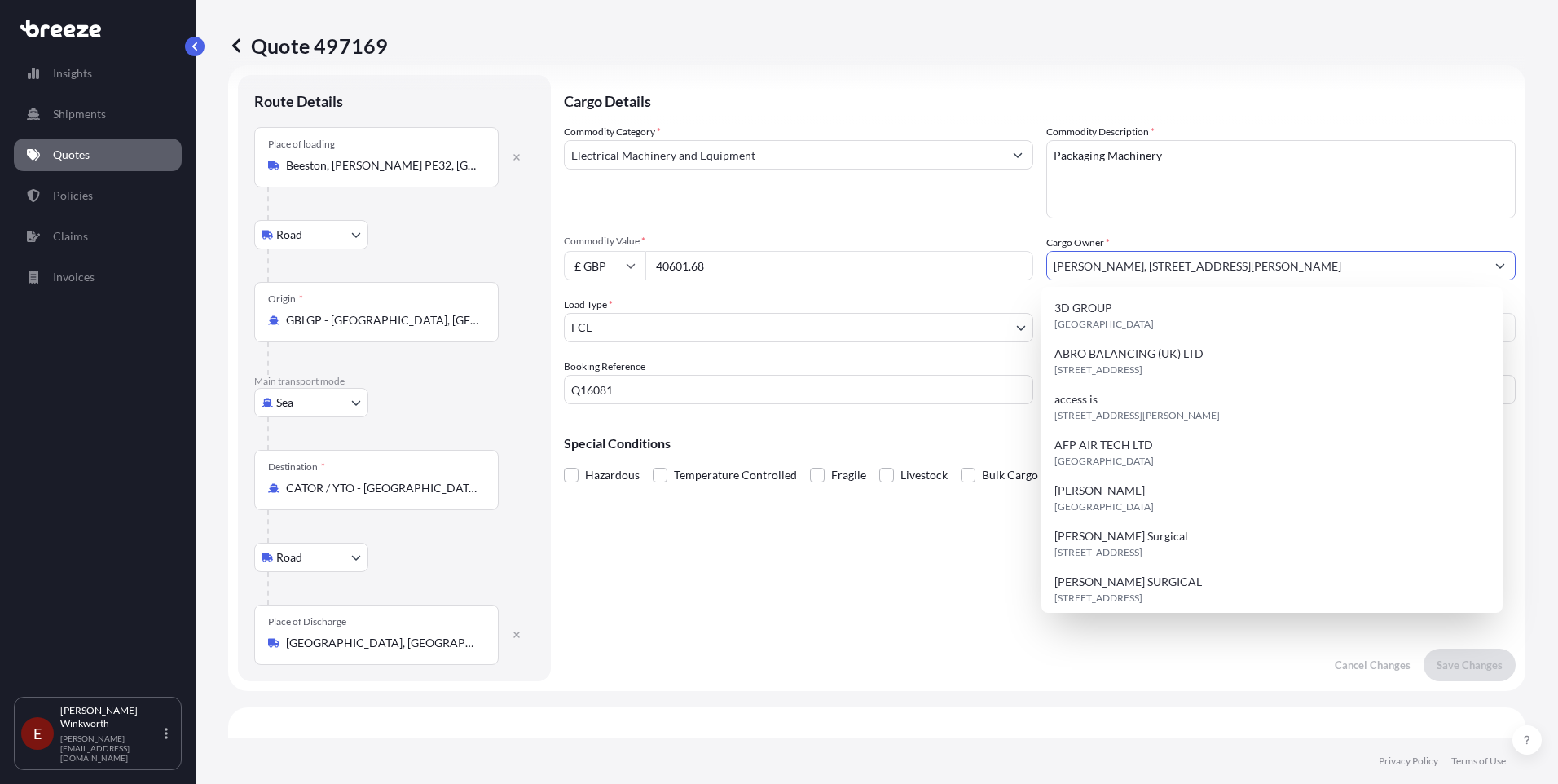
drag, startPoint x: 1416, startPoint y: 269, endPoint x: 1112, endPoint y: 270, distance: 304.0
click at [1112, 270] on input "[PERSON_NAME], [STREET_ADDRESS][PERSON_NAME]" at bounding box center [1267, 266] width 439 height 30
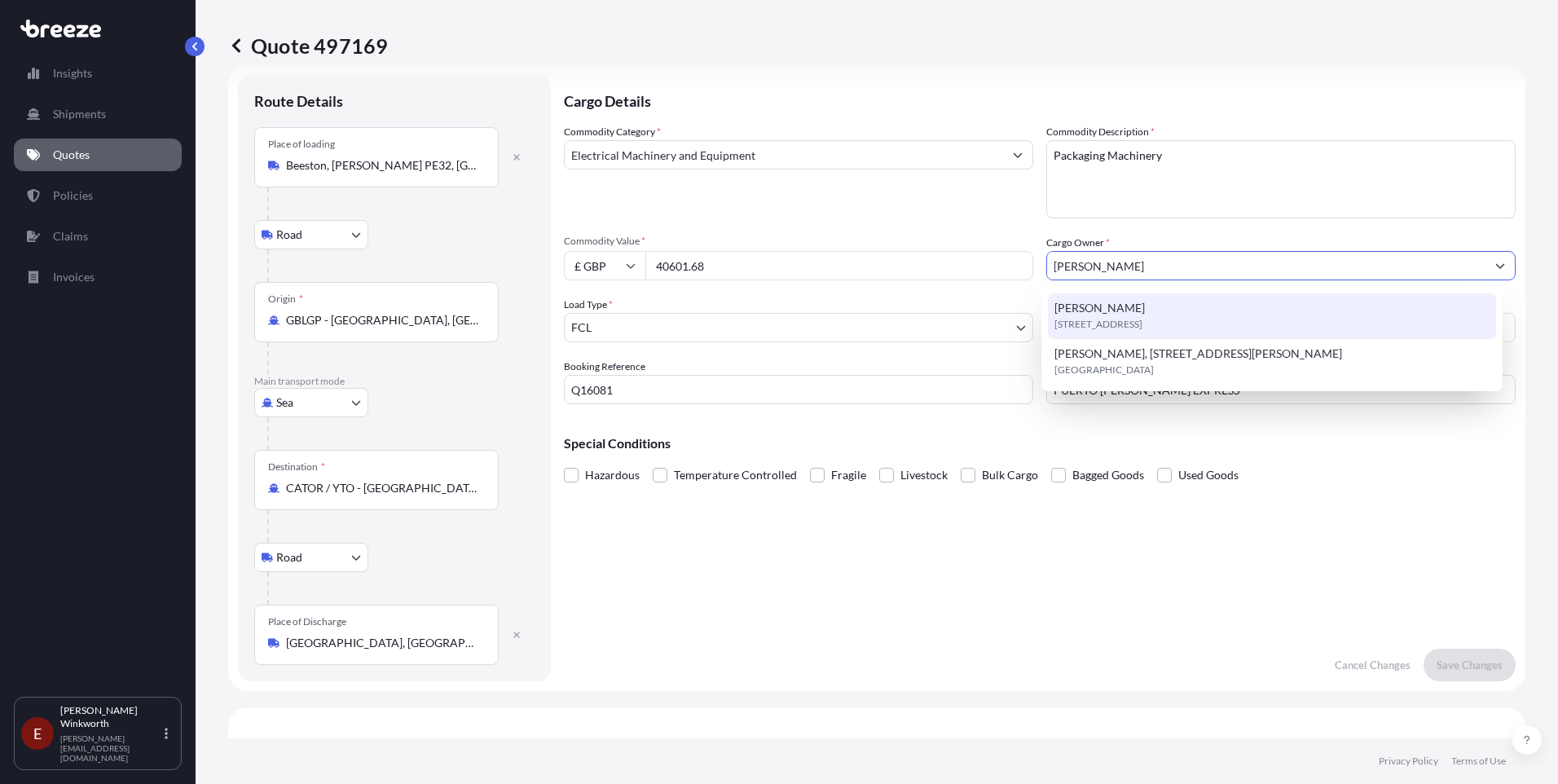
click at [1162, 263] on input "[PERSON_NAME]" at bounding box center [1267, 266] width 439 height 30
type input "[PERSON_NAME]"
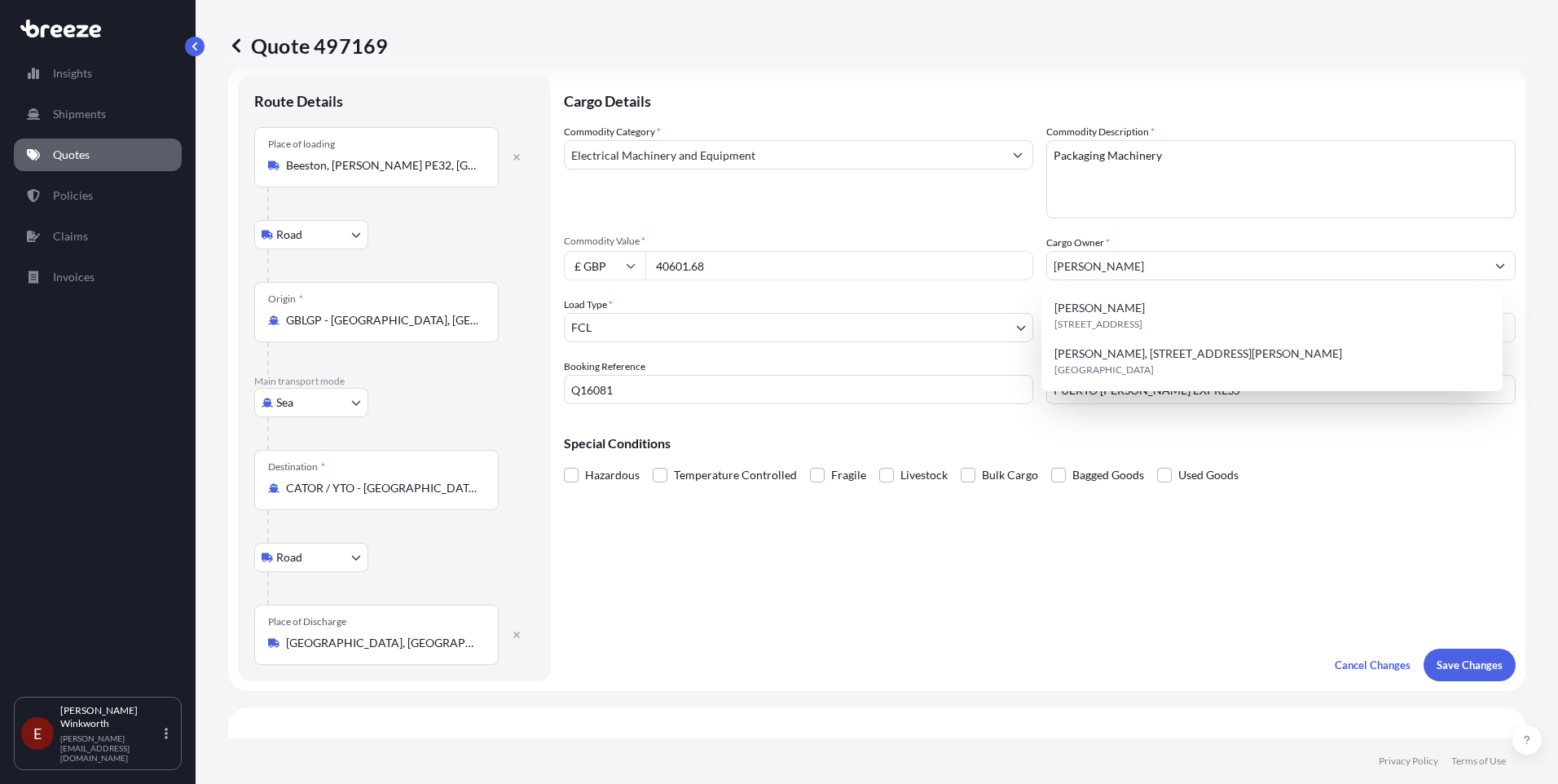
click at [830, 268] on input "40601.68" at bounding box center [839, 266] width 388 height 30
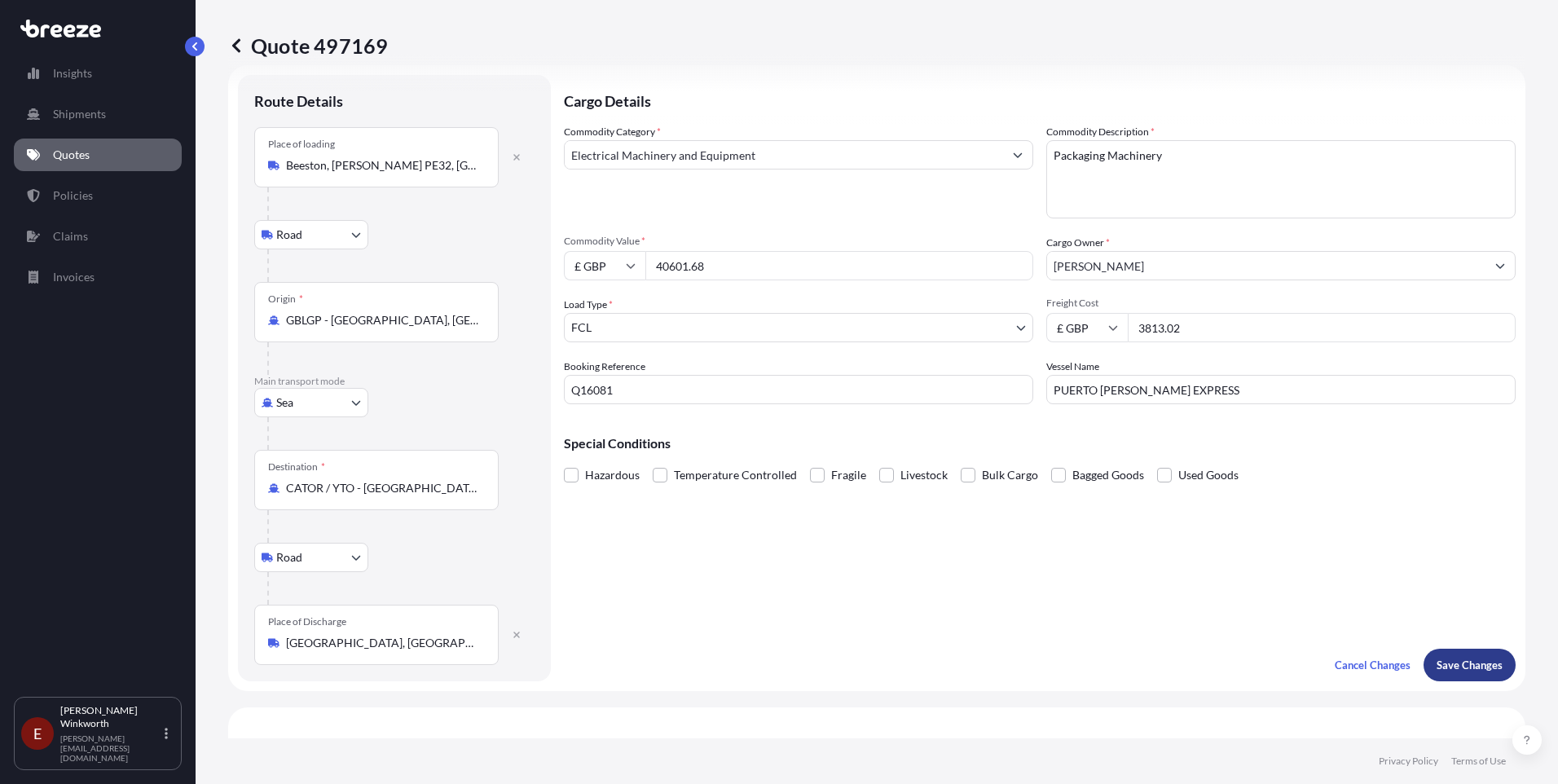
click at [1438, 660] on p "Save Changes" at bounding box center [1470, 665] width 66 height 17
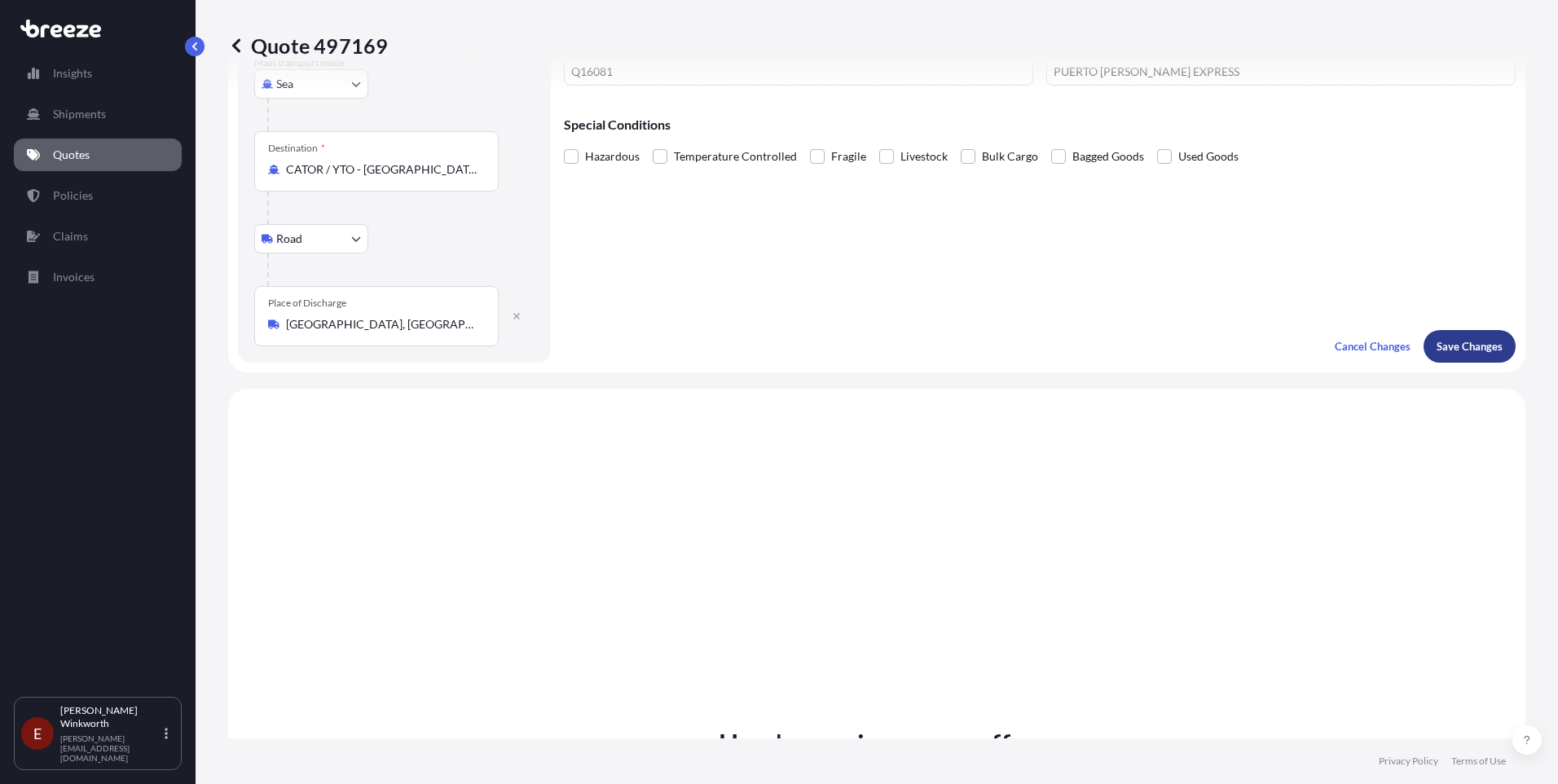
scroll to position [651, 0]
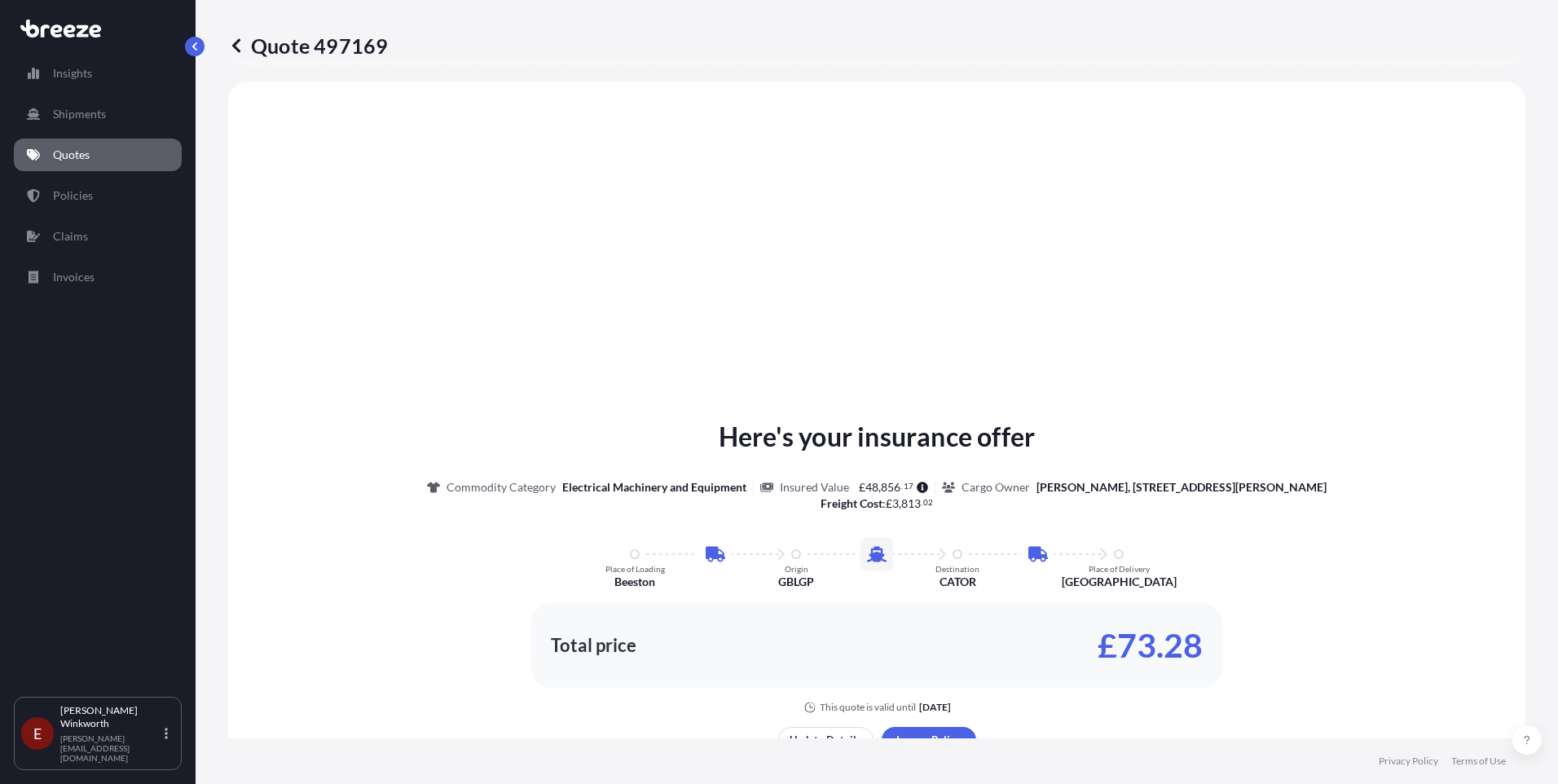
select select "Road"
select select "Sea"
select select "Road"
select select "2"
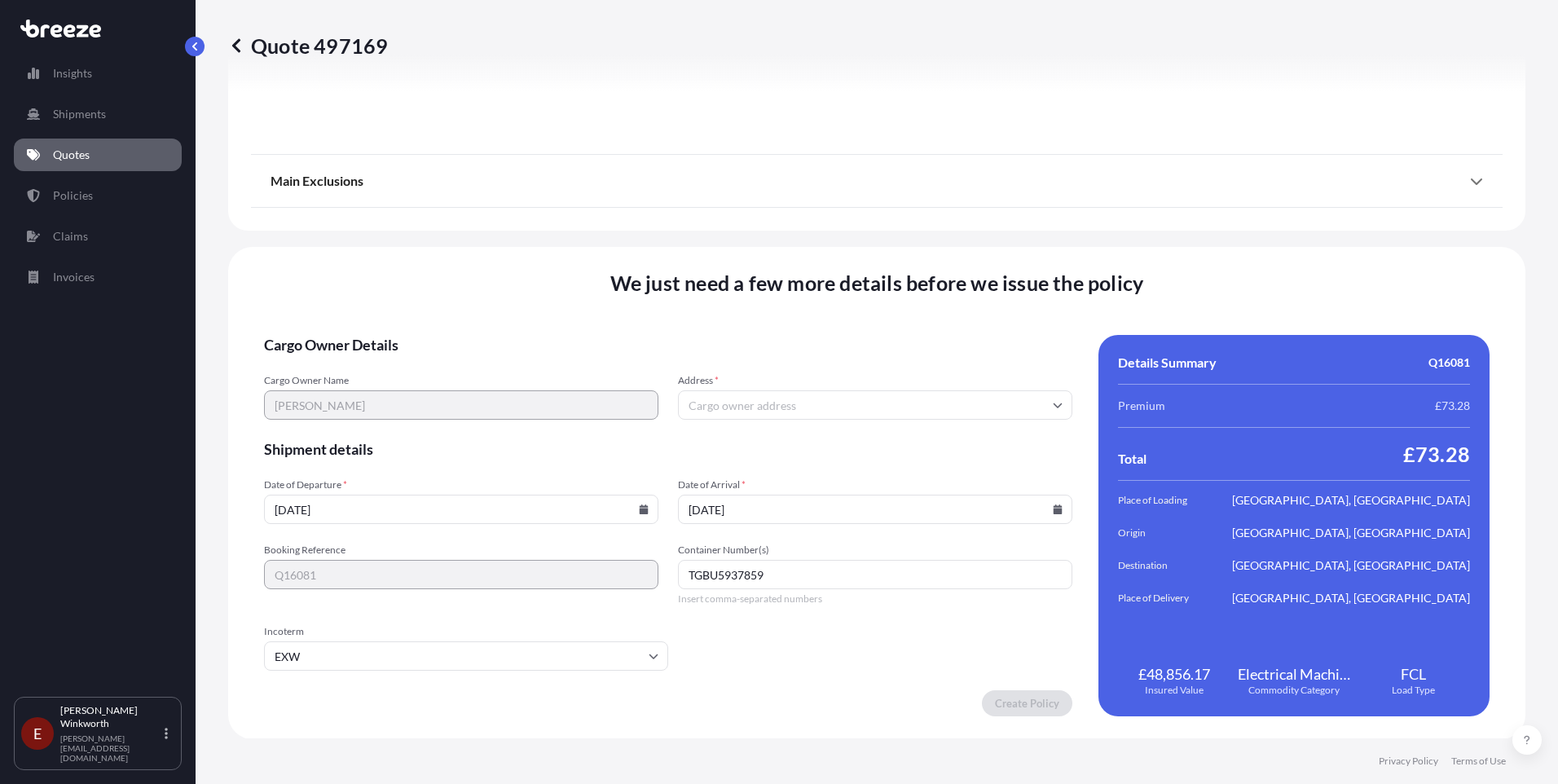
scroll to position [2125, 0]
click at [807, 406] on input "Address *" at bounding box center [875, 405] width 394 height 30
paste input "[STREET_ADDRESS]"
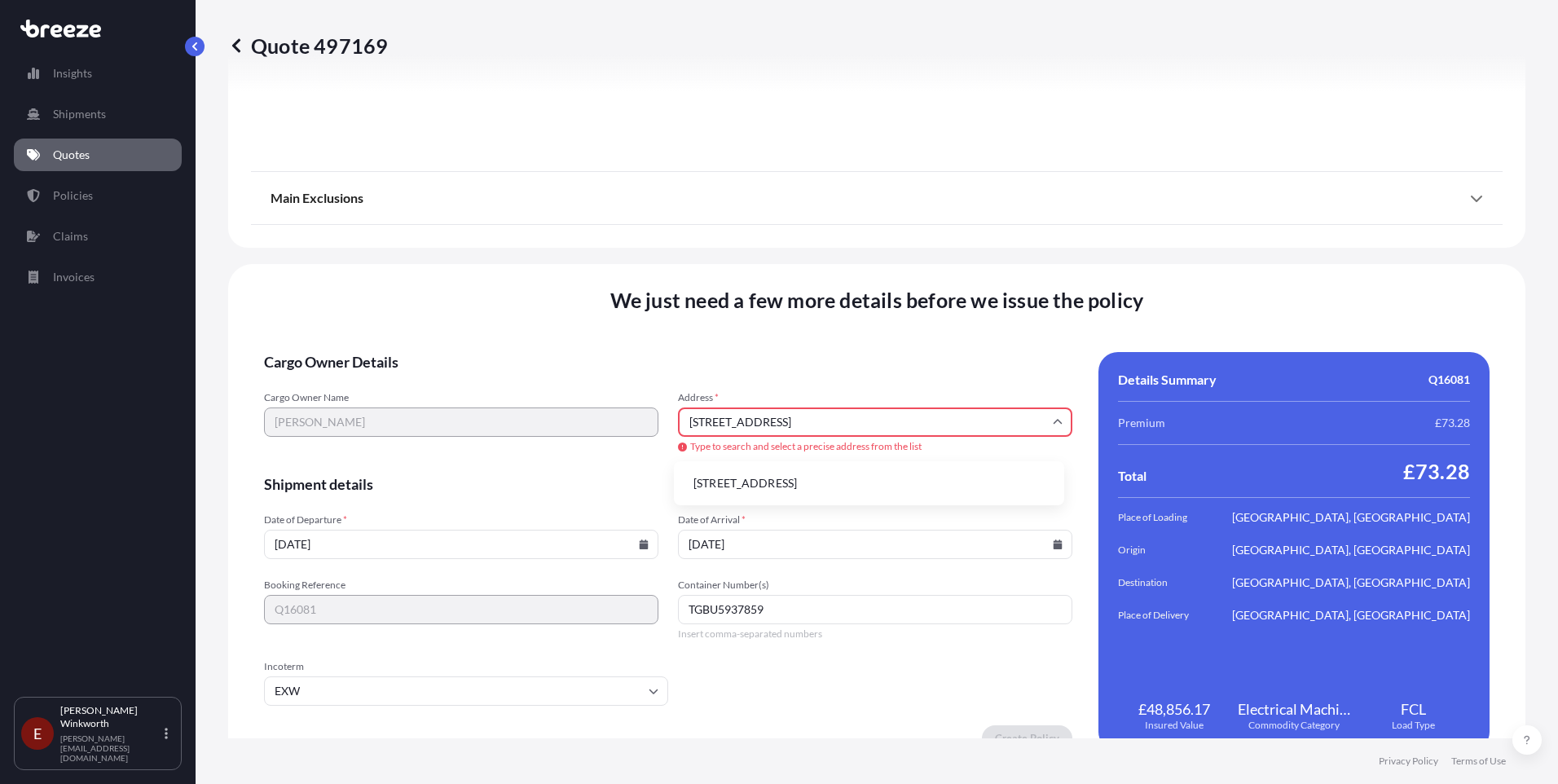
click at [844, 482] on li "[STREET_ADDRESS]" at bounding box center [869, 483] width 378 height 31
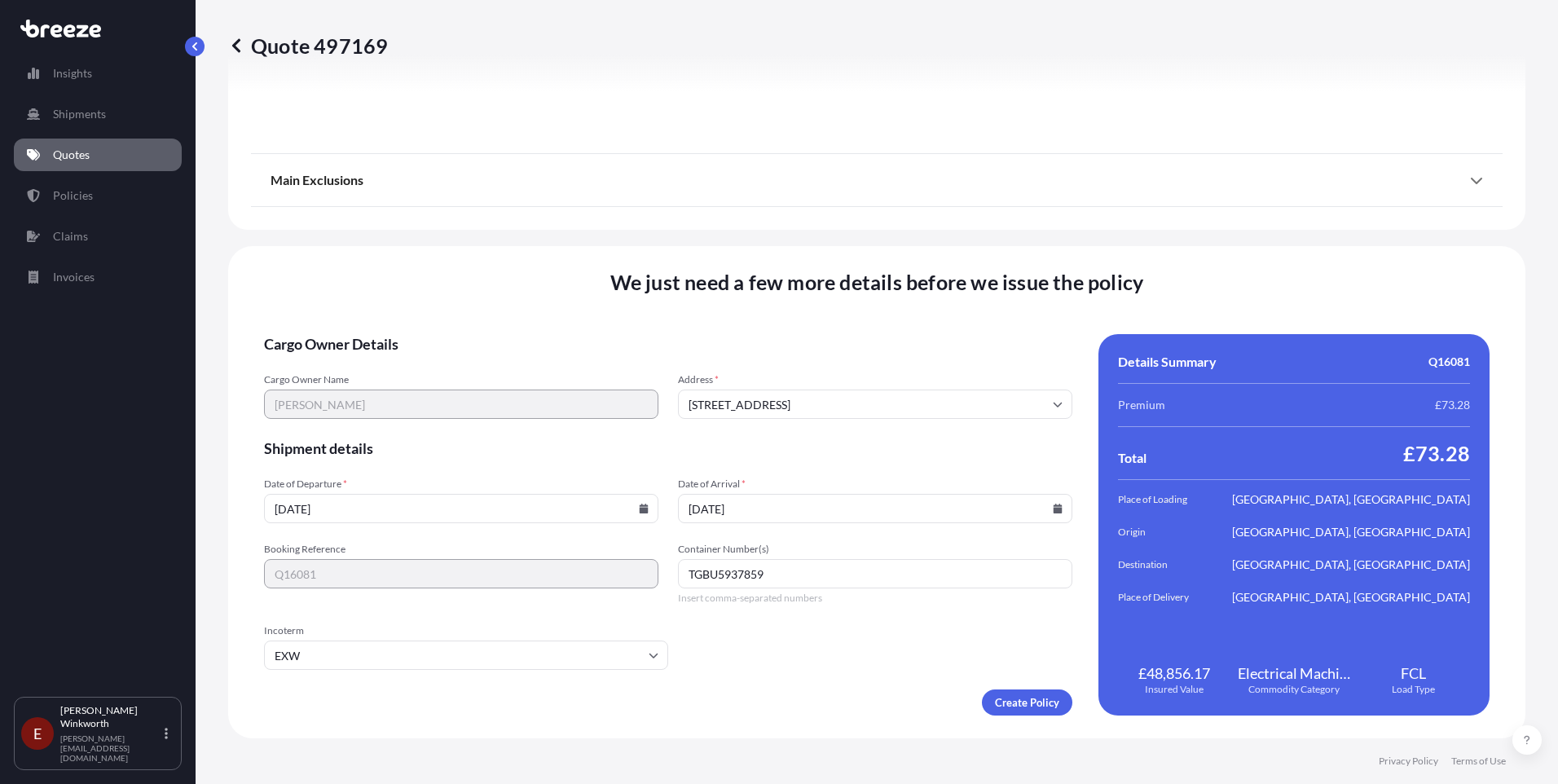
type input "[STREET_ADDRESS][PERSON_NAME]"
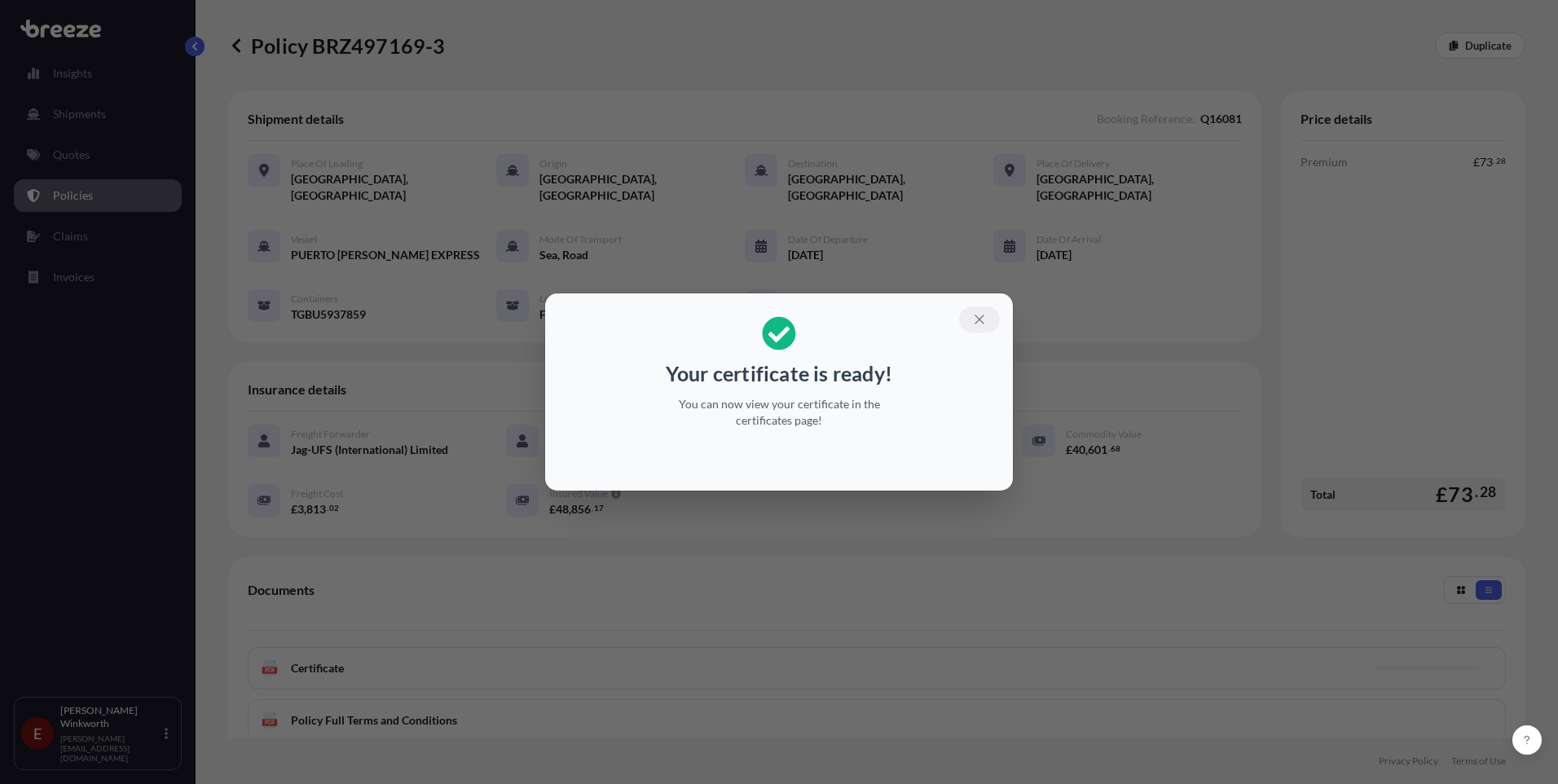
click at [976, 319] on icon "button" at bounding box center [980, 319] width 15 height 15
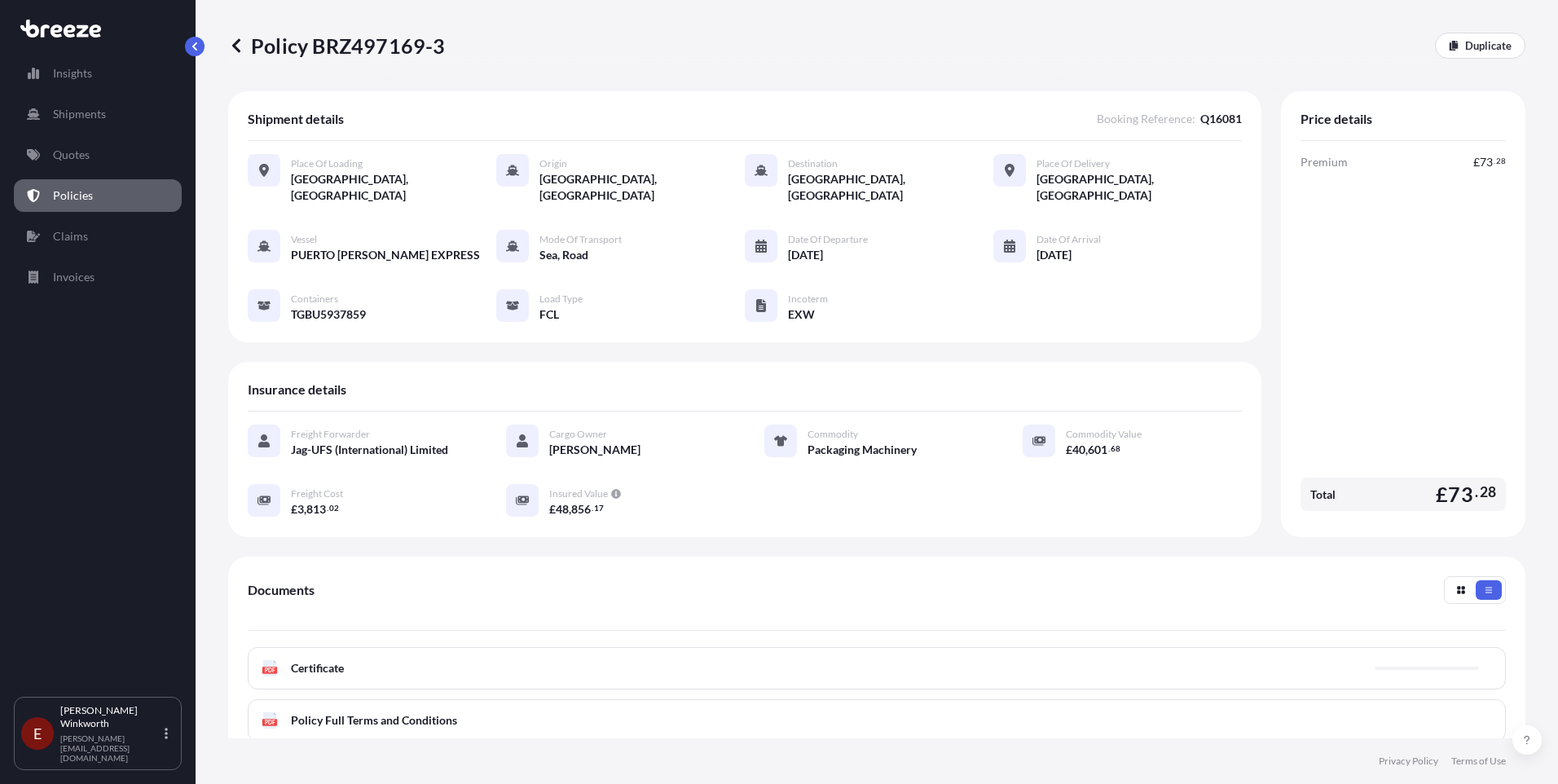
click at [270, 666] on rect at bounding box center [270, 669] width 15 height 6
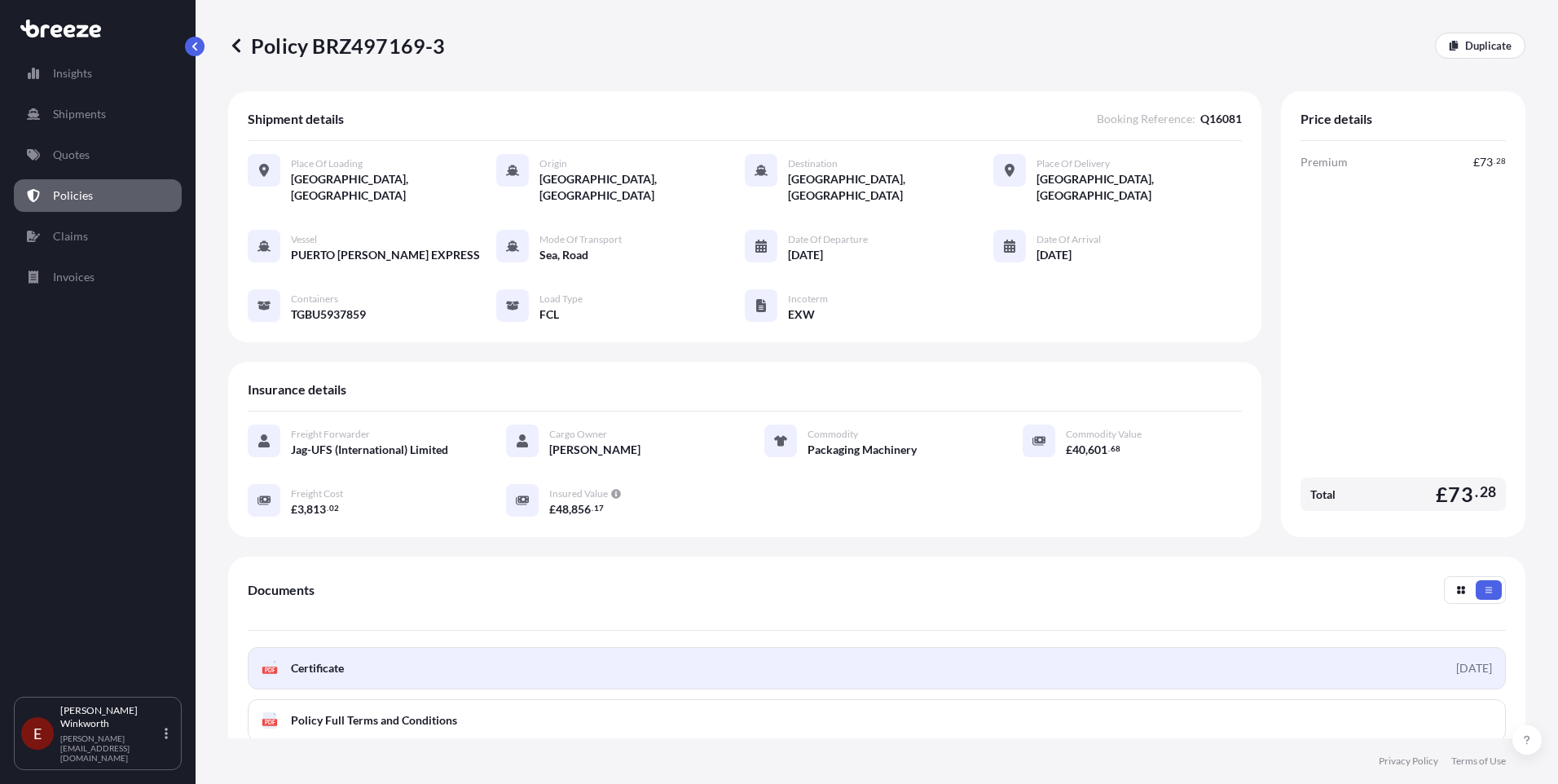
click at [267, 660] on icon at bounding box center [270, 668] width 14 height 17
